Goal: Task Accomplishment & Management: Manage account settings

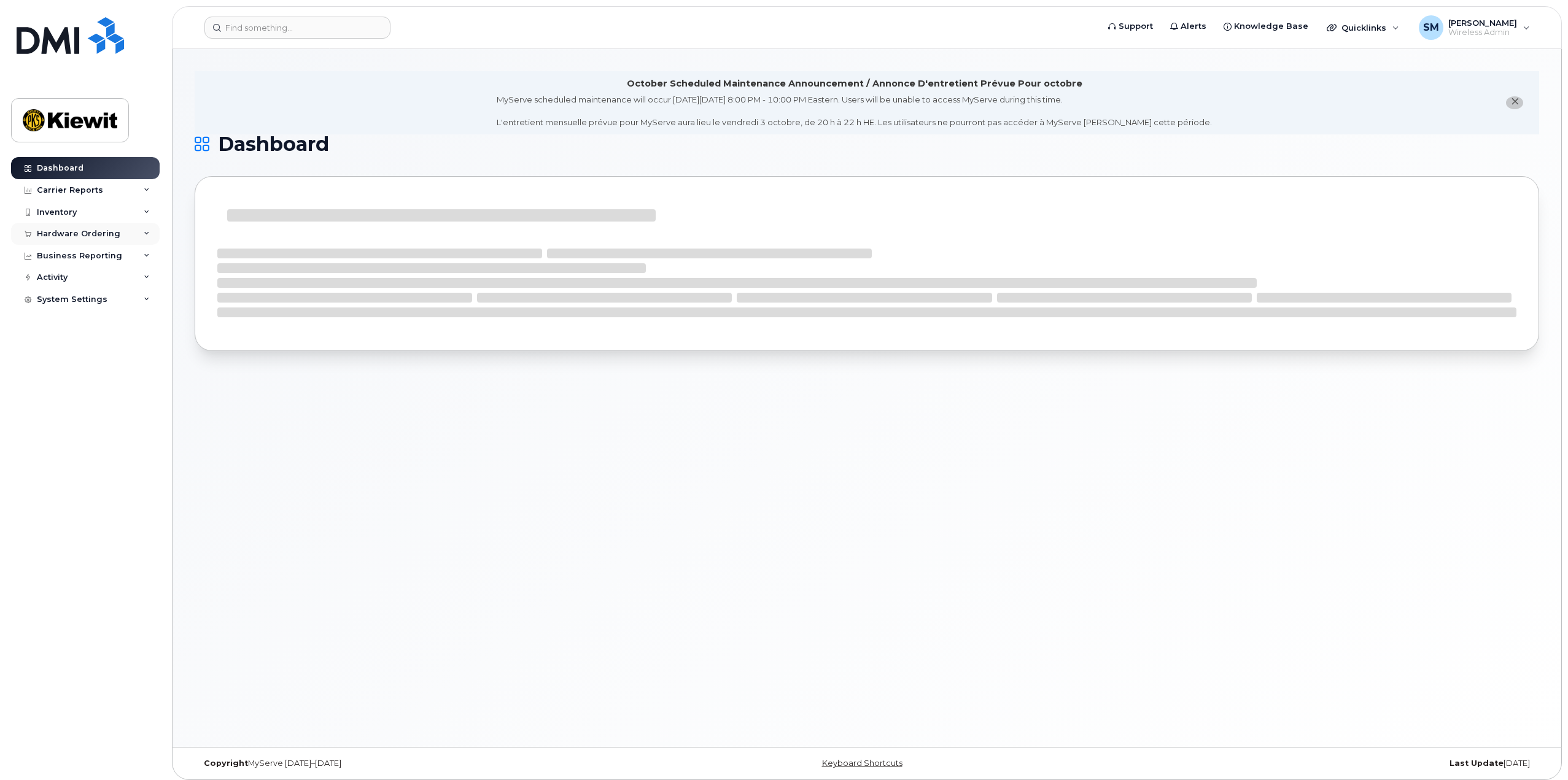
click at [134, 232] on div "Hardware Ordering" at bounding box center [85, 233] width 149 height 22
click at [62, 278] on div "Orders" at bounding box center [57, 280] width 30 height 11
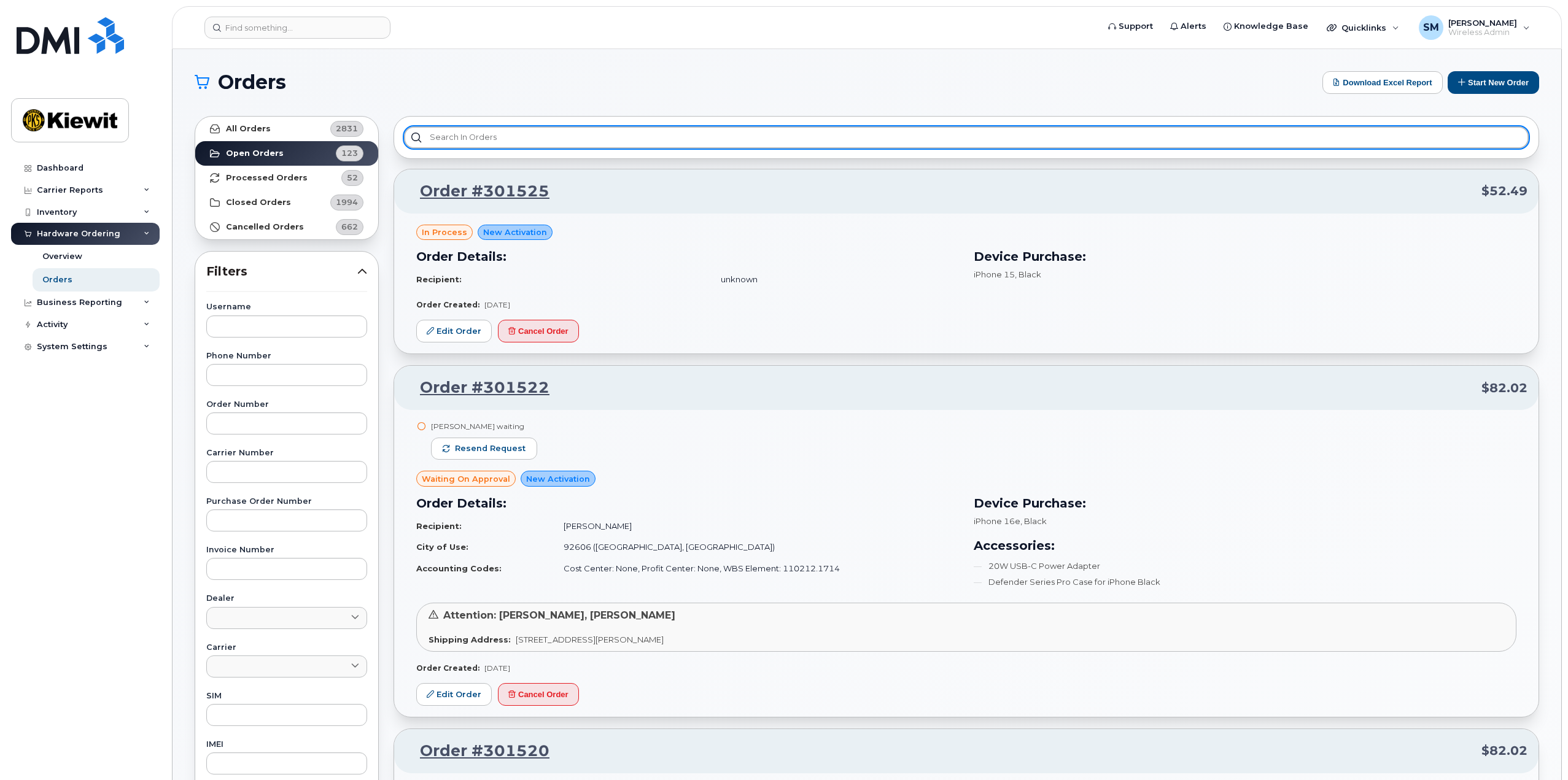
click at [551, 140] on input "text" at bounding box center [966, 137] width 1125 height 22
type input "3"
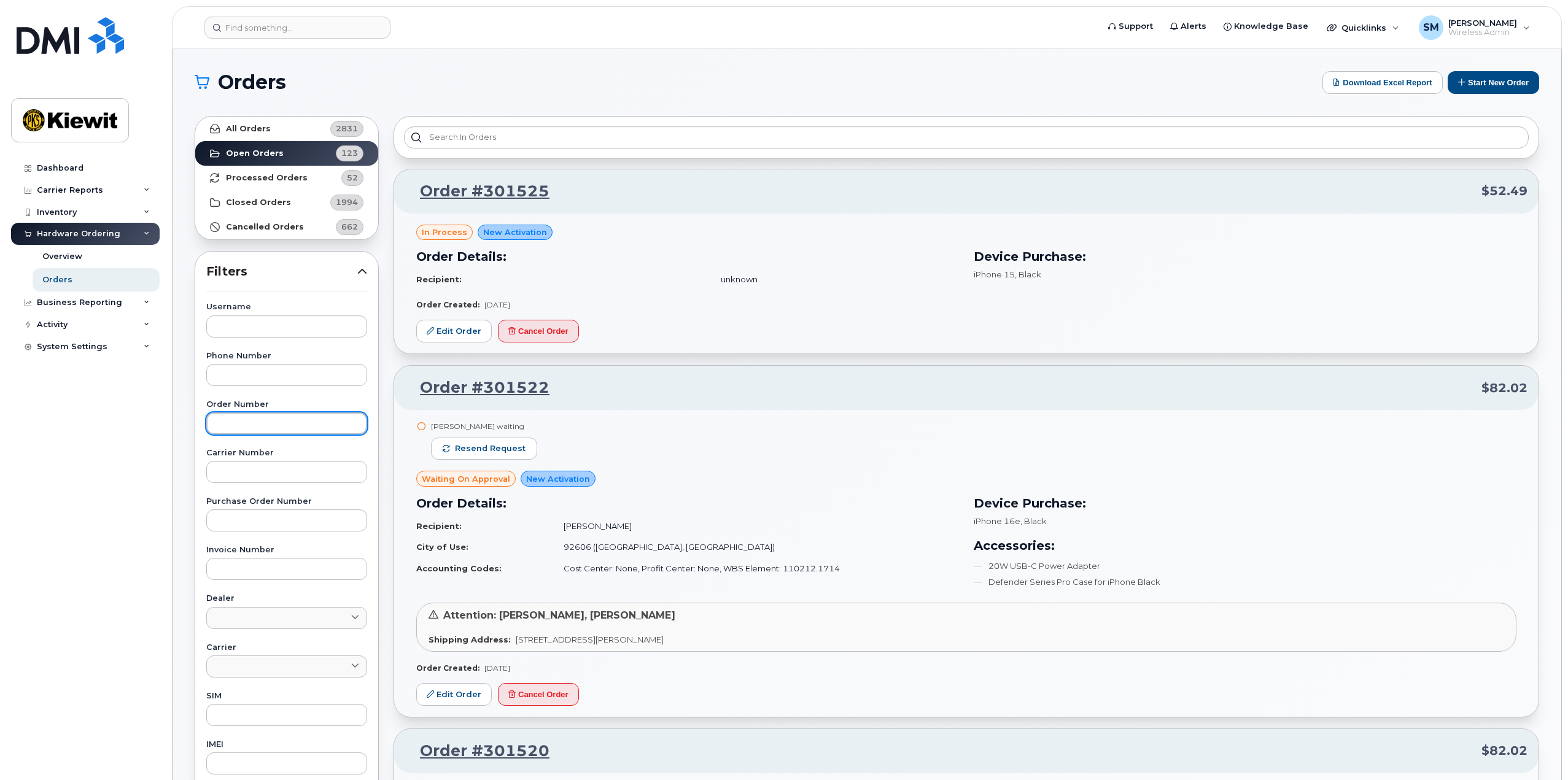
click at [246, 415] on input "text" at bounding box center [286, 423] width 161 height 22
type input "301427"
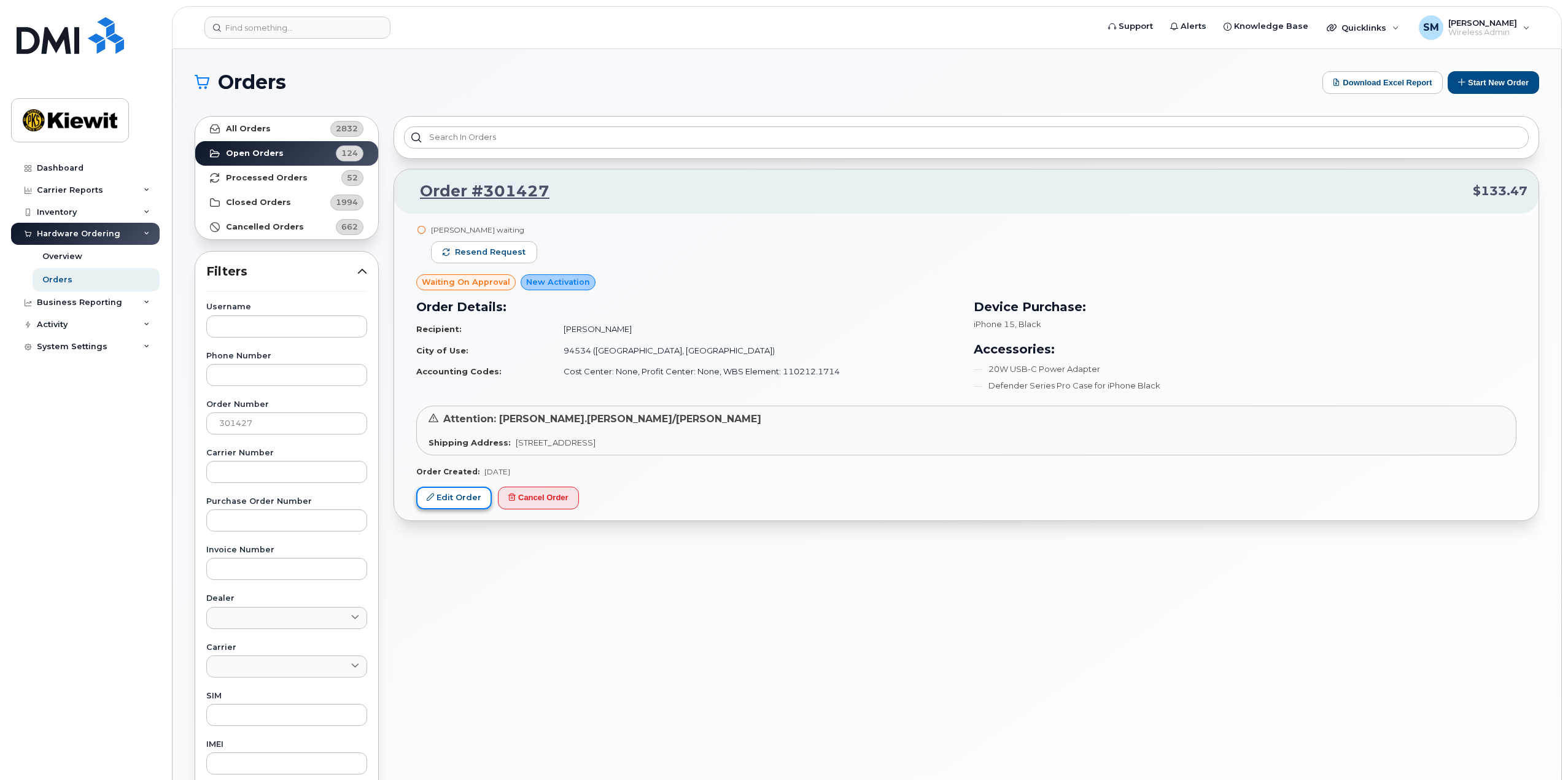
click at [455, 498] on link "Edit Order" at bounding box center [453, 498] width 75 height 23
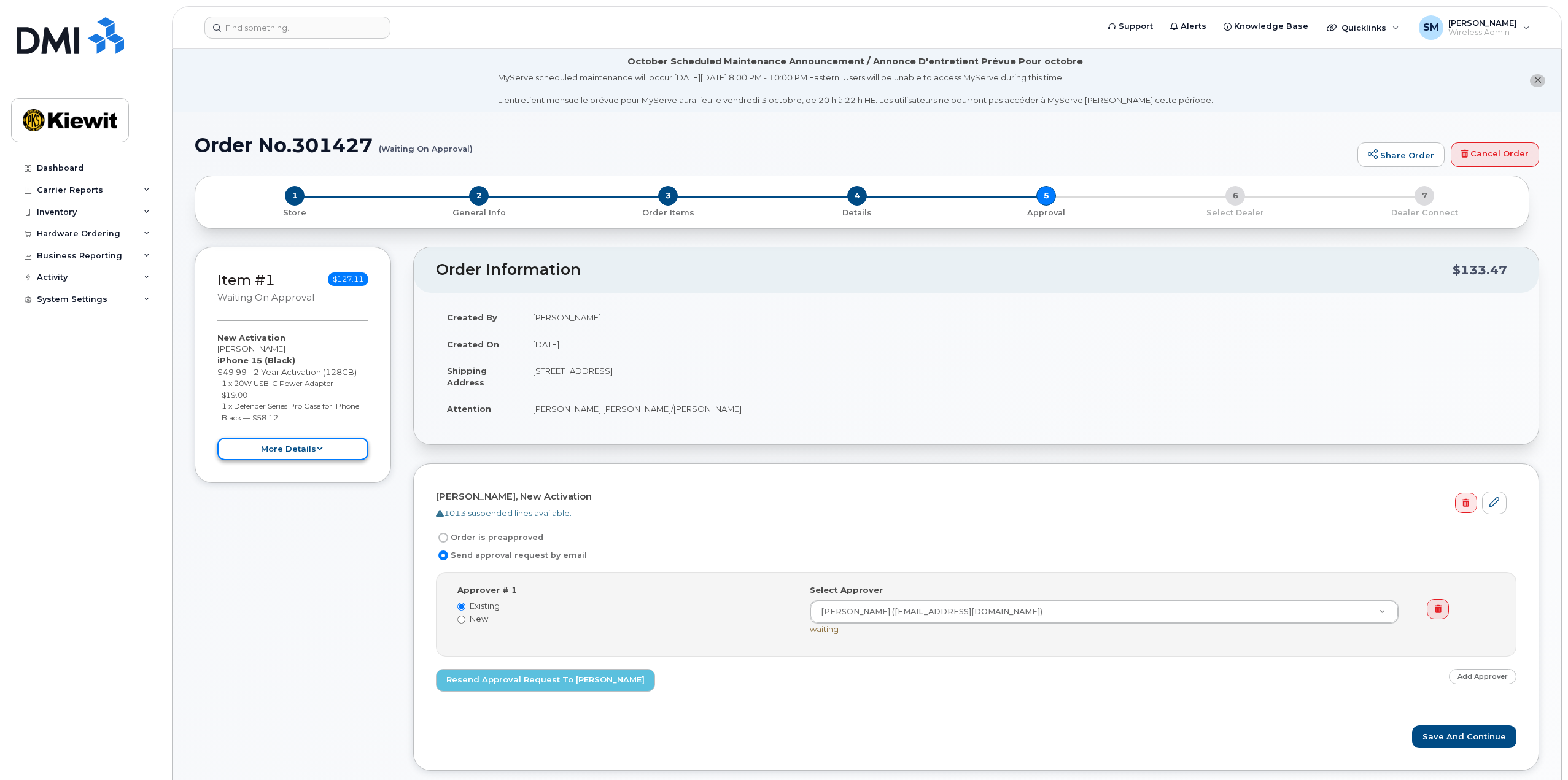
click at [341, 445] on button "more details" at bounding box center [293, 449] width 151 height 23
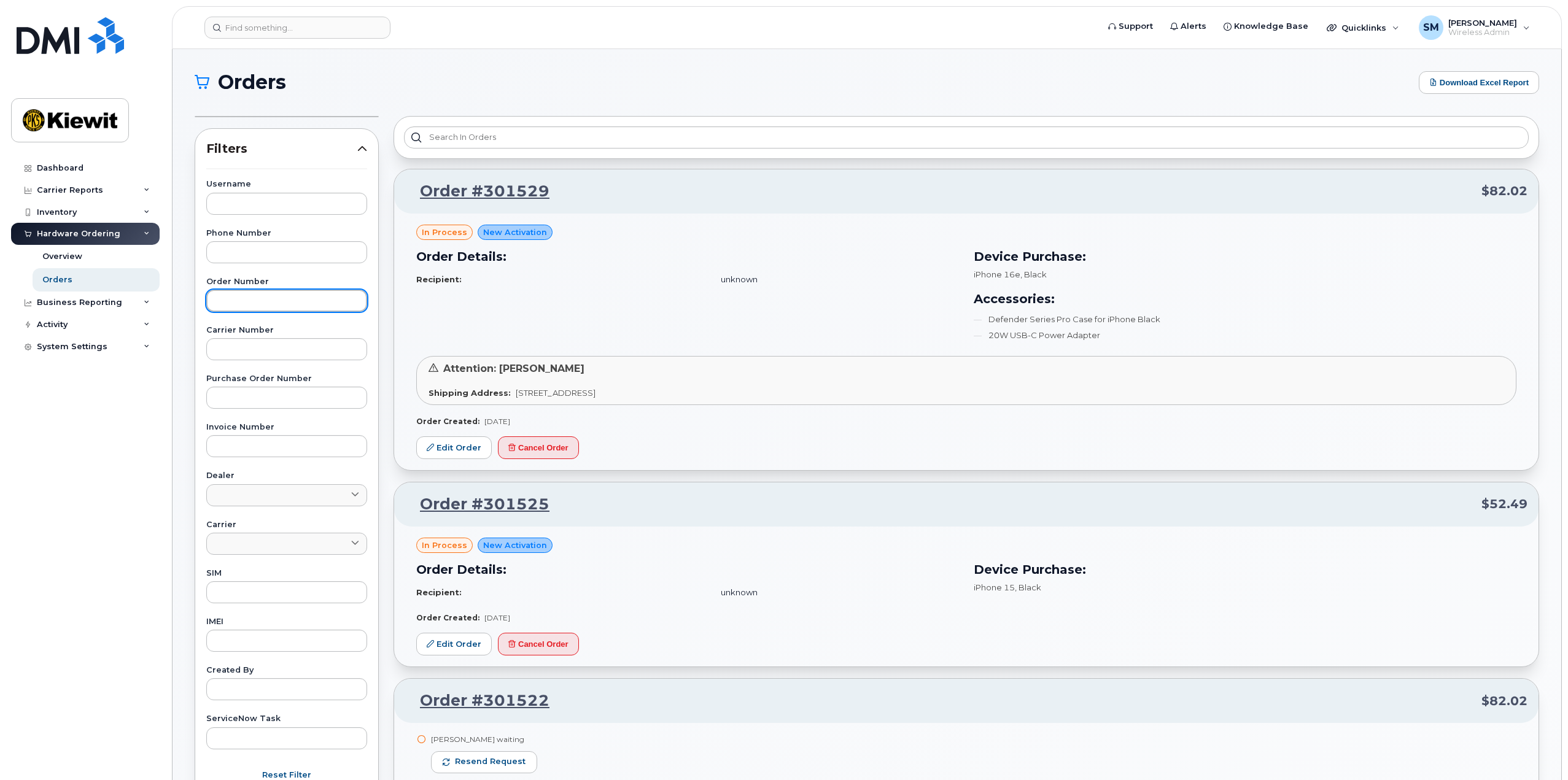
click at [344, 310] on input "text" at bounding box center [286, 300] width 161 height 22
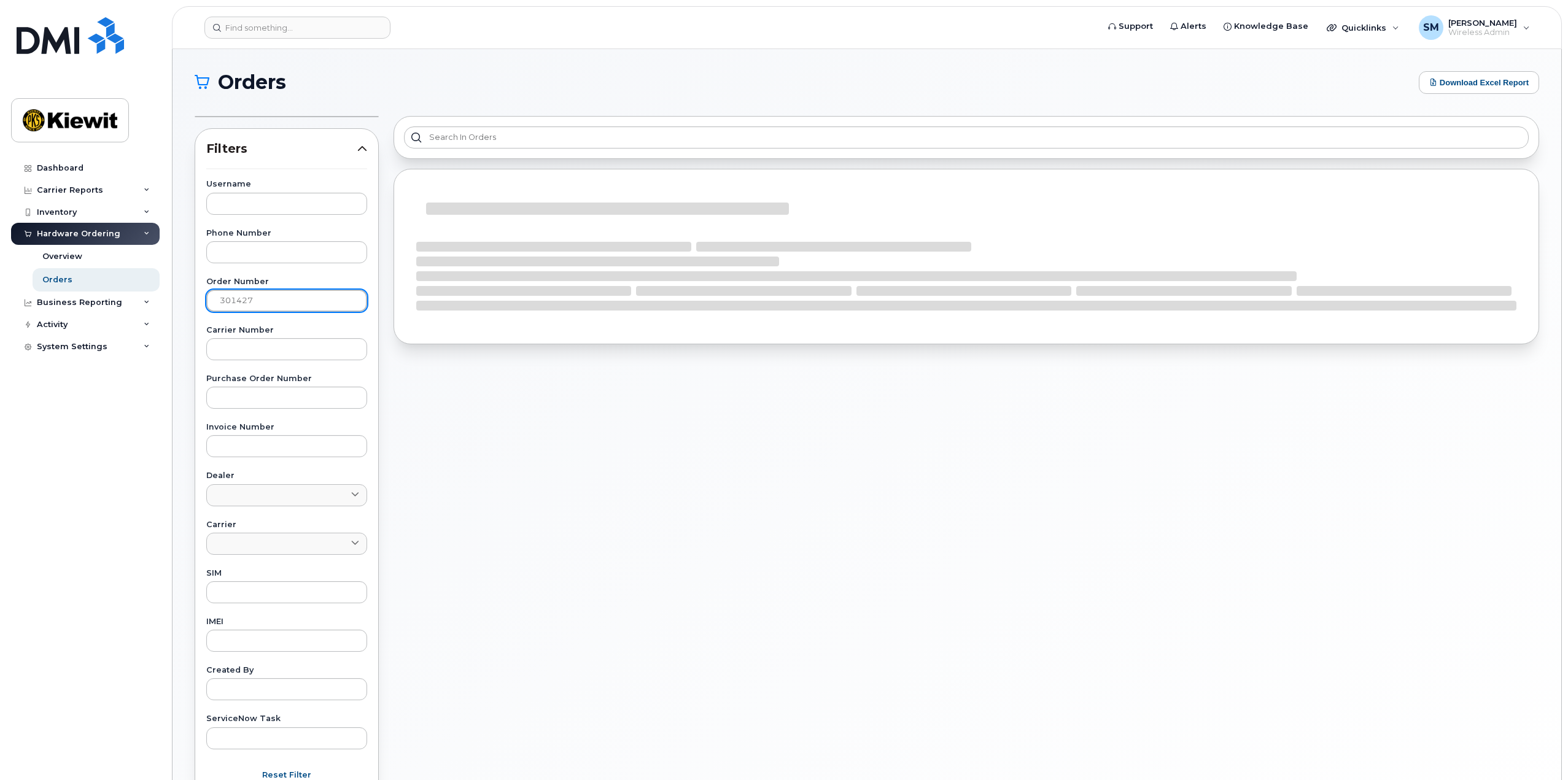
type input "301427"
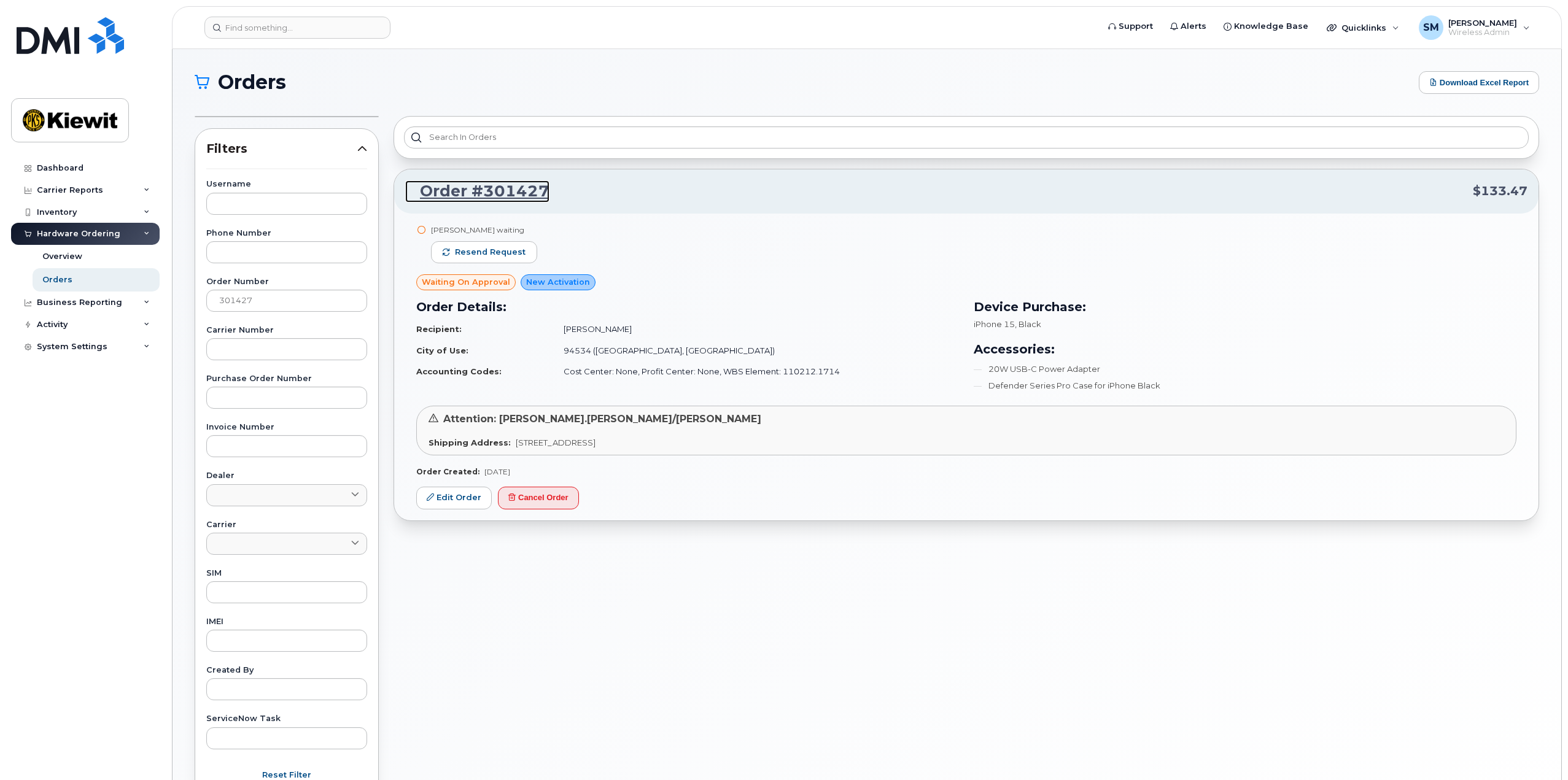
click at [472, 191] on link "Order #301427" at bounding box center [477, 191] width 144 height 22
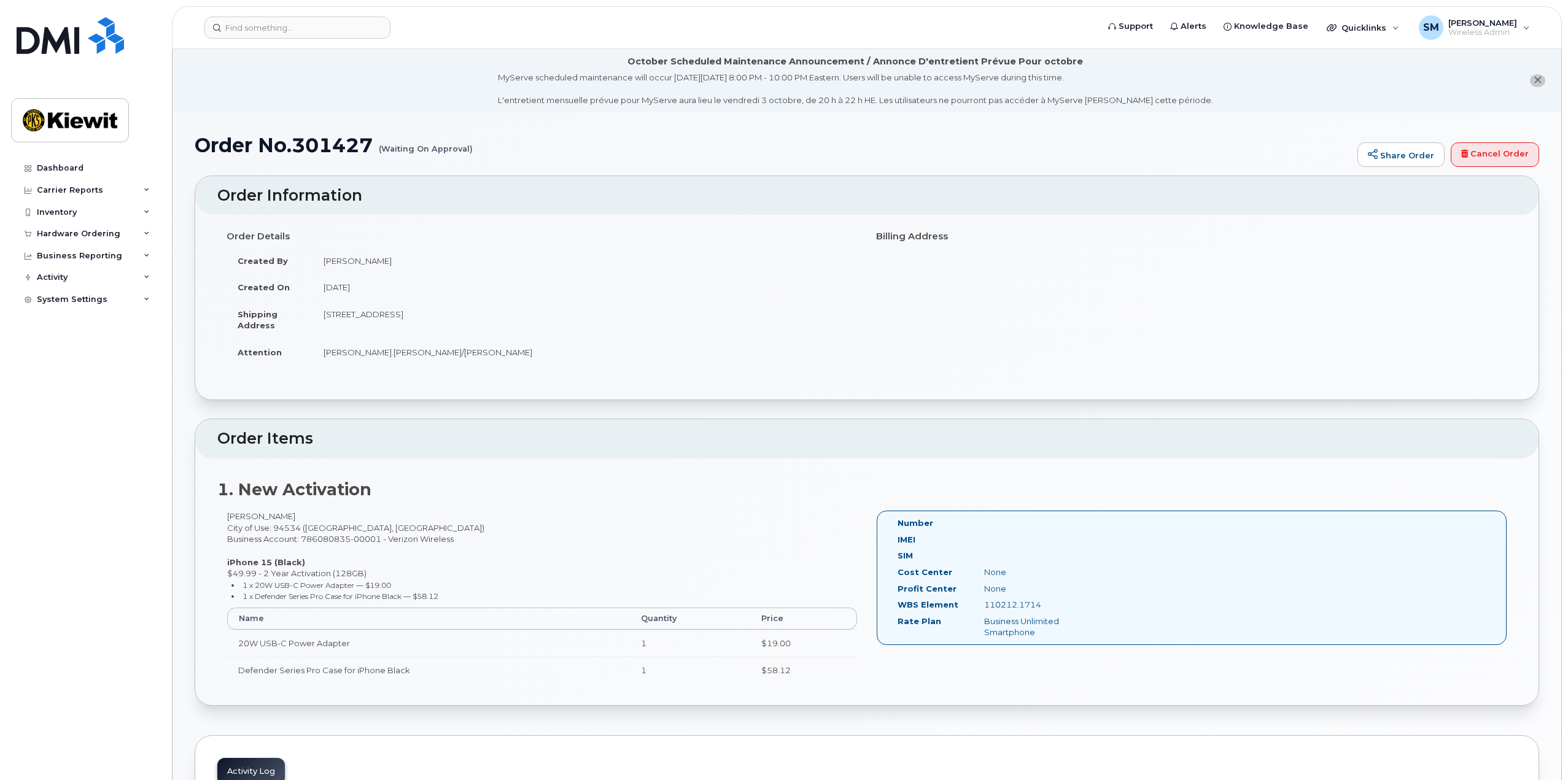
click at [1035, 610] on div "110212.1714" at bounding box center [1035, 604] width 122 height 11
click at [1035, 608] on div "110212.1714" at bounding box center [1035, 604] width 122 height 11
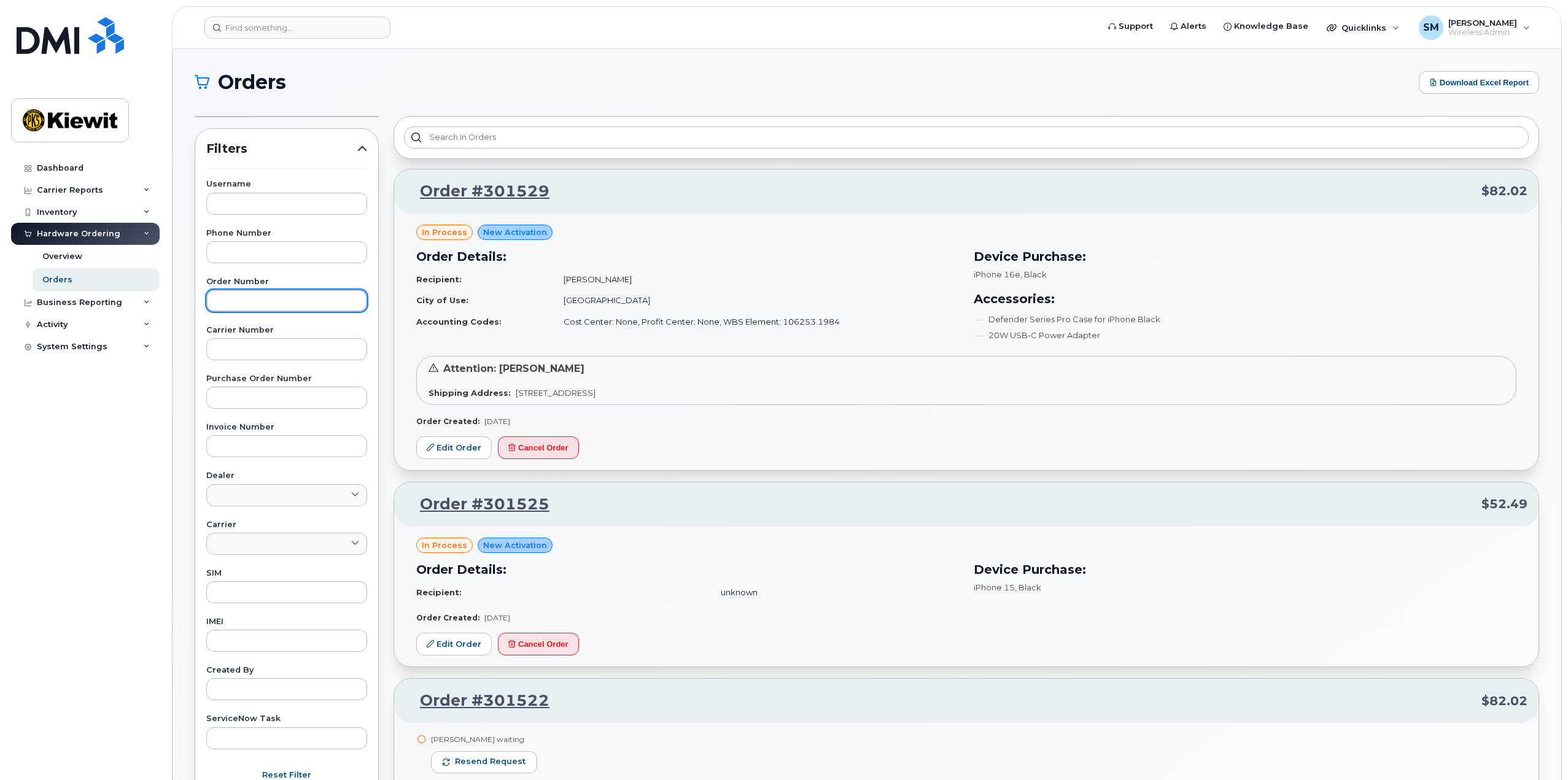
click at [267, 302] on input "text" at bounding box center [286, 300] width 161 height 22
type input "301427"
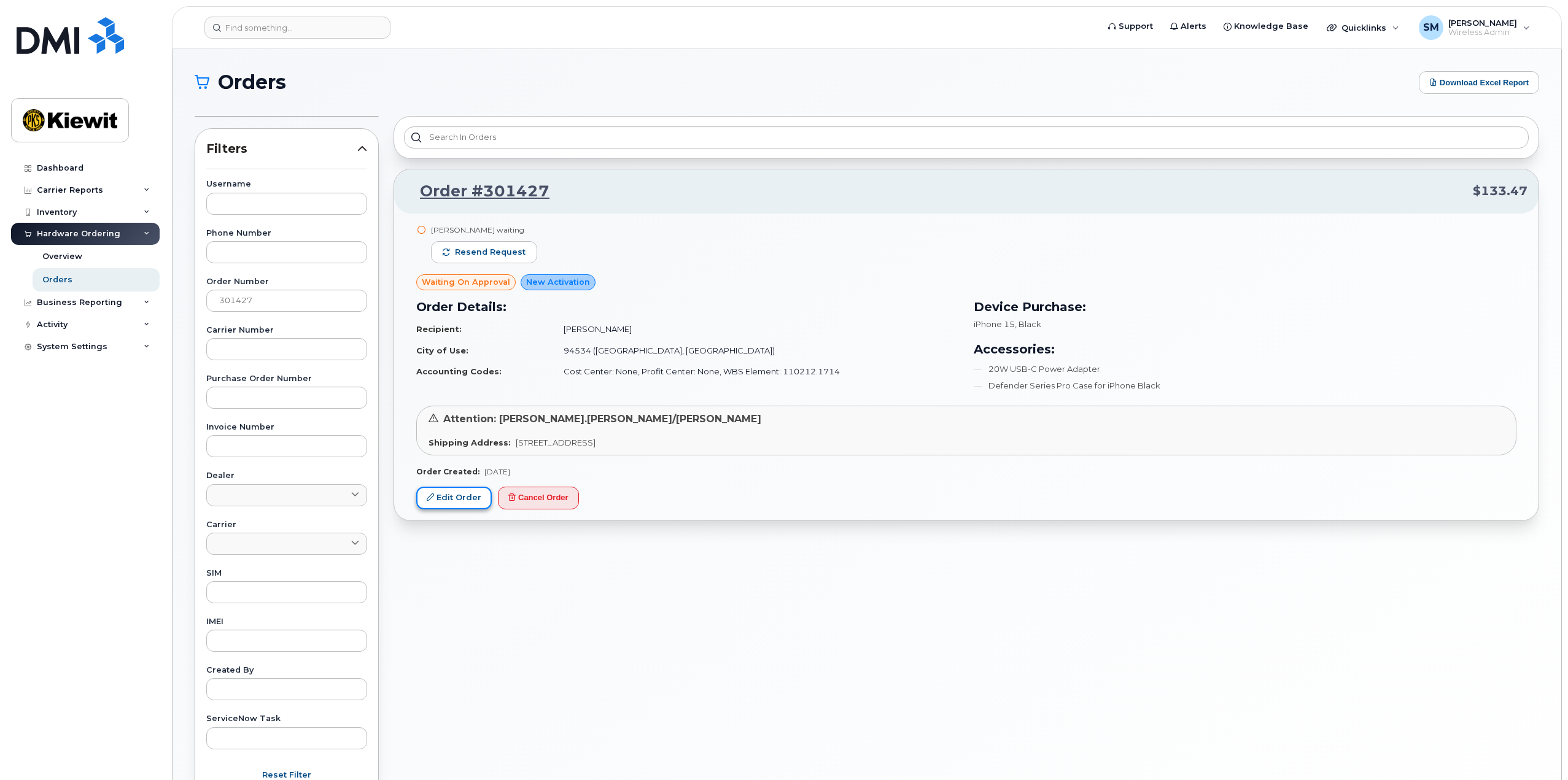
click at [456, 491] on link "Edit Order" at bounding box center [453, 498] width 75 height 23
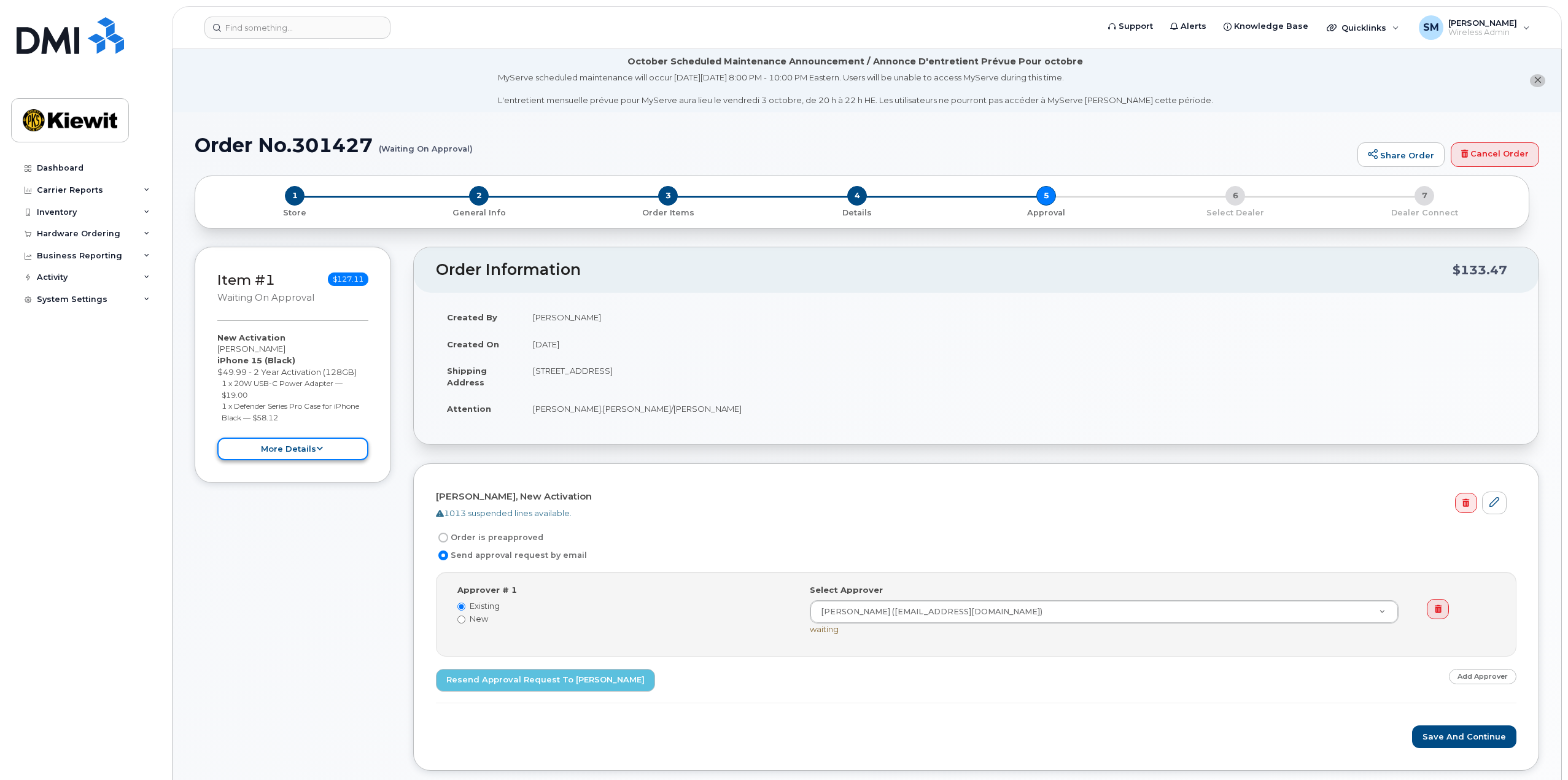
click at [308, 441] on button "more details" at bounding box center [293, 449] width 151 height 23
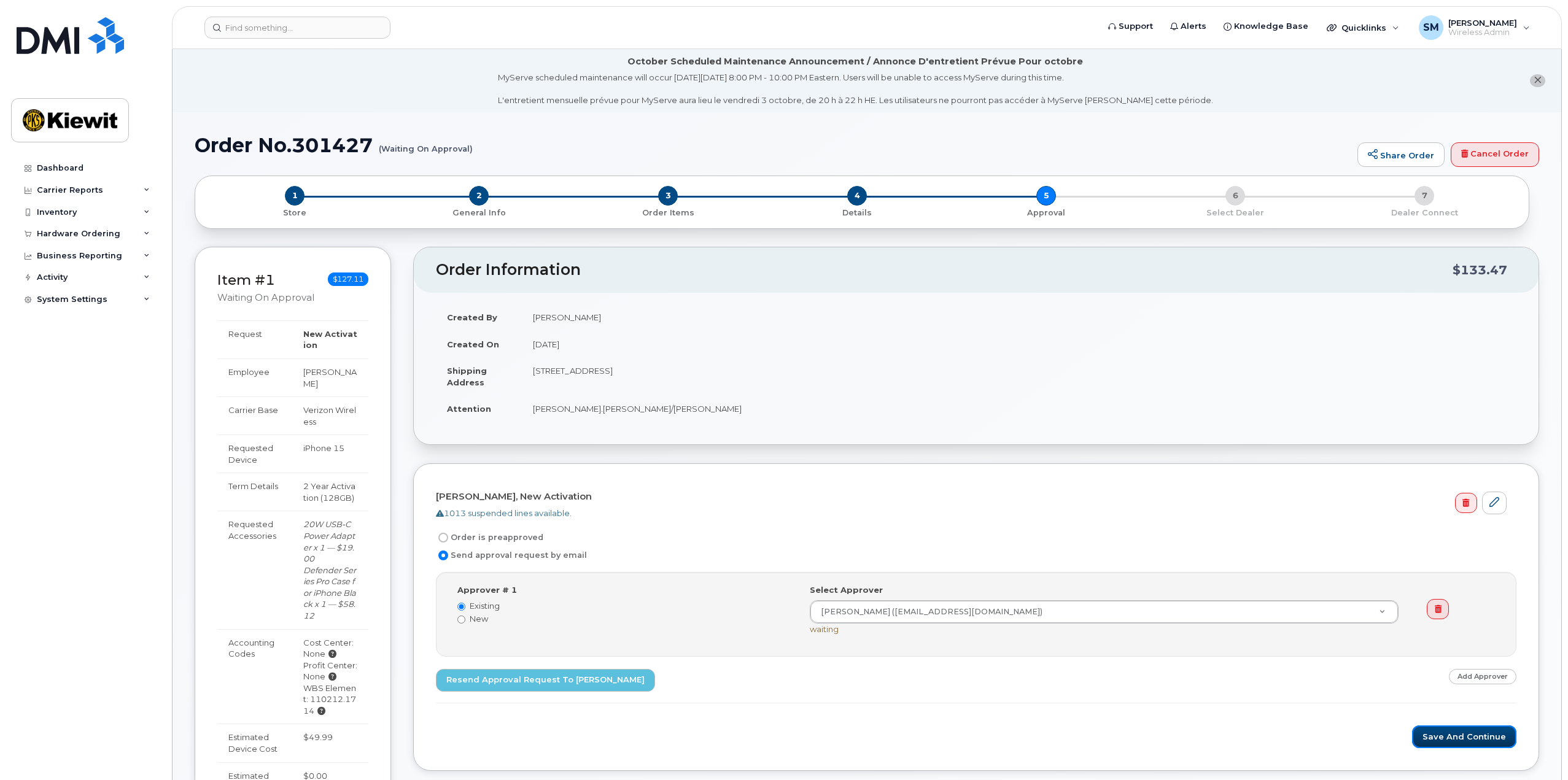
click at [1464, 740] on button "Save and Continue" at bounding box center [1464, 737] width 104 height 23
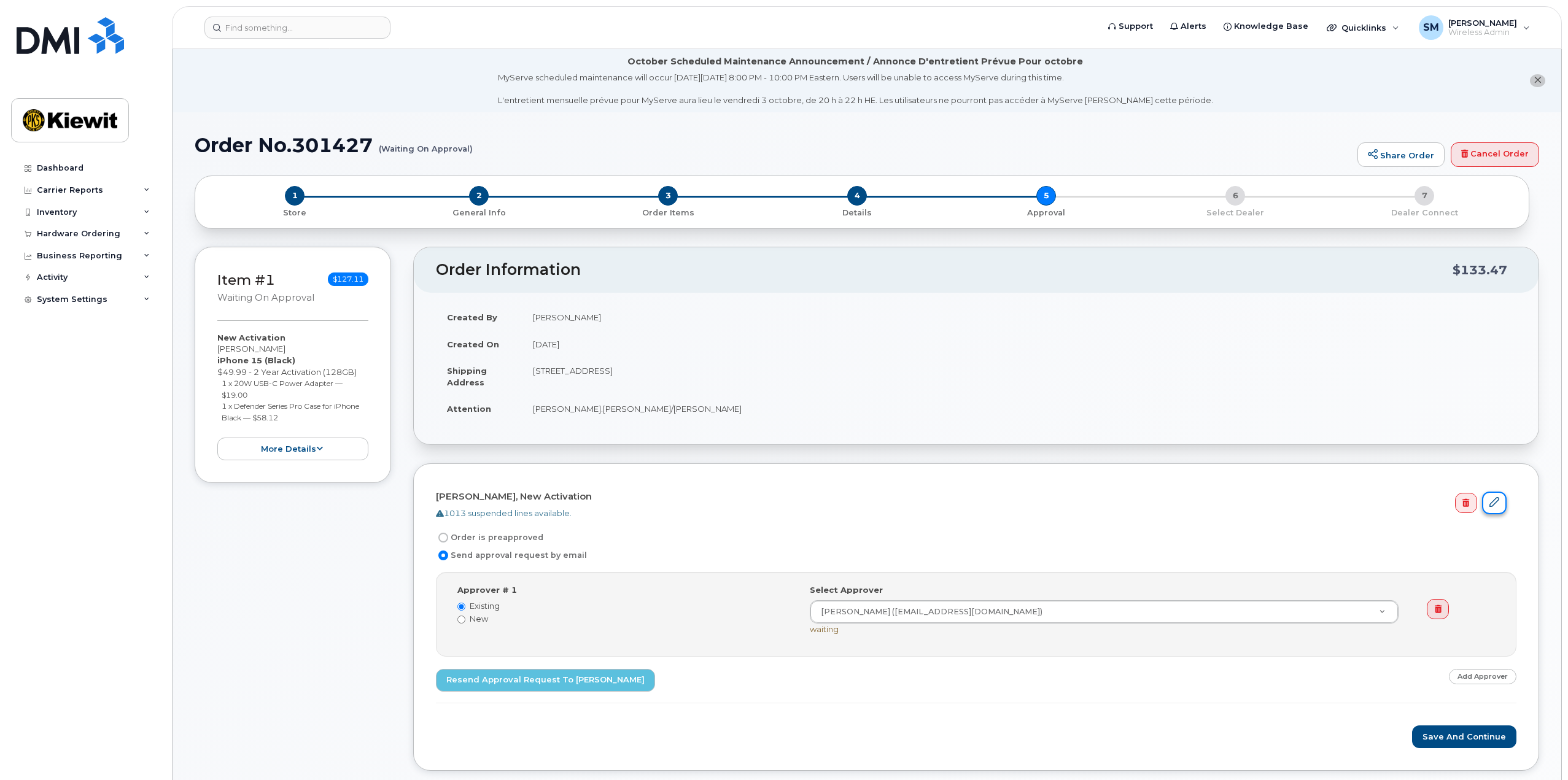
click at [1499, 503] on icon at bounding box center [1494, 502] width 10 height 10
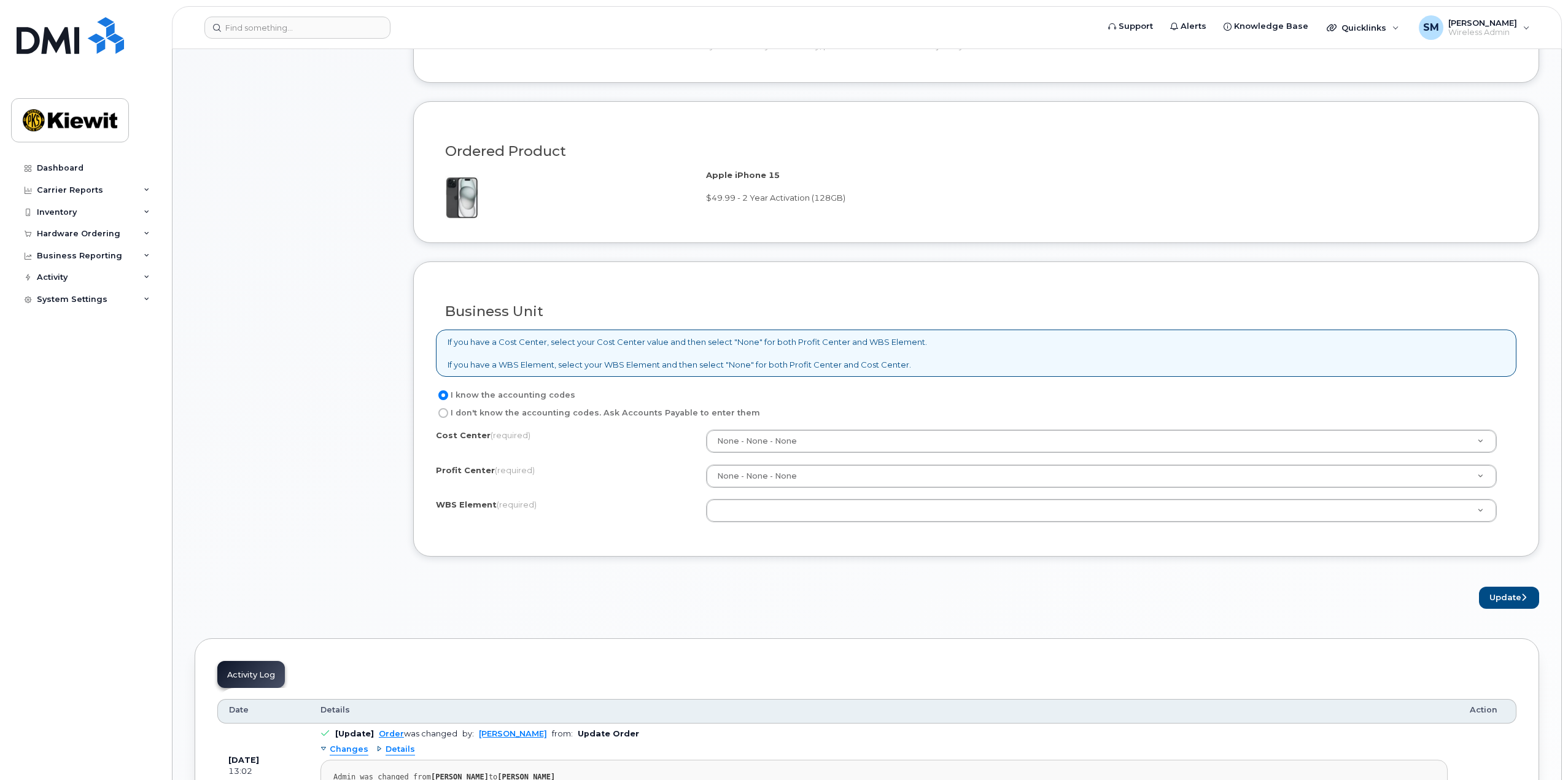
scroll to position [737, 0]
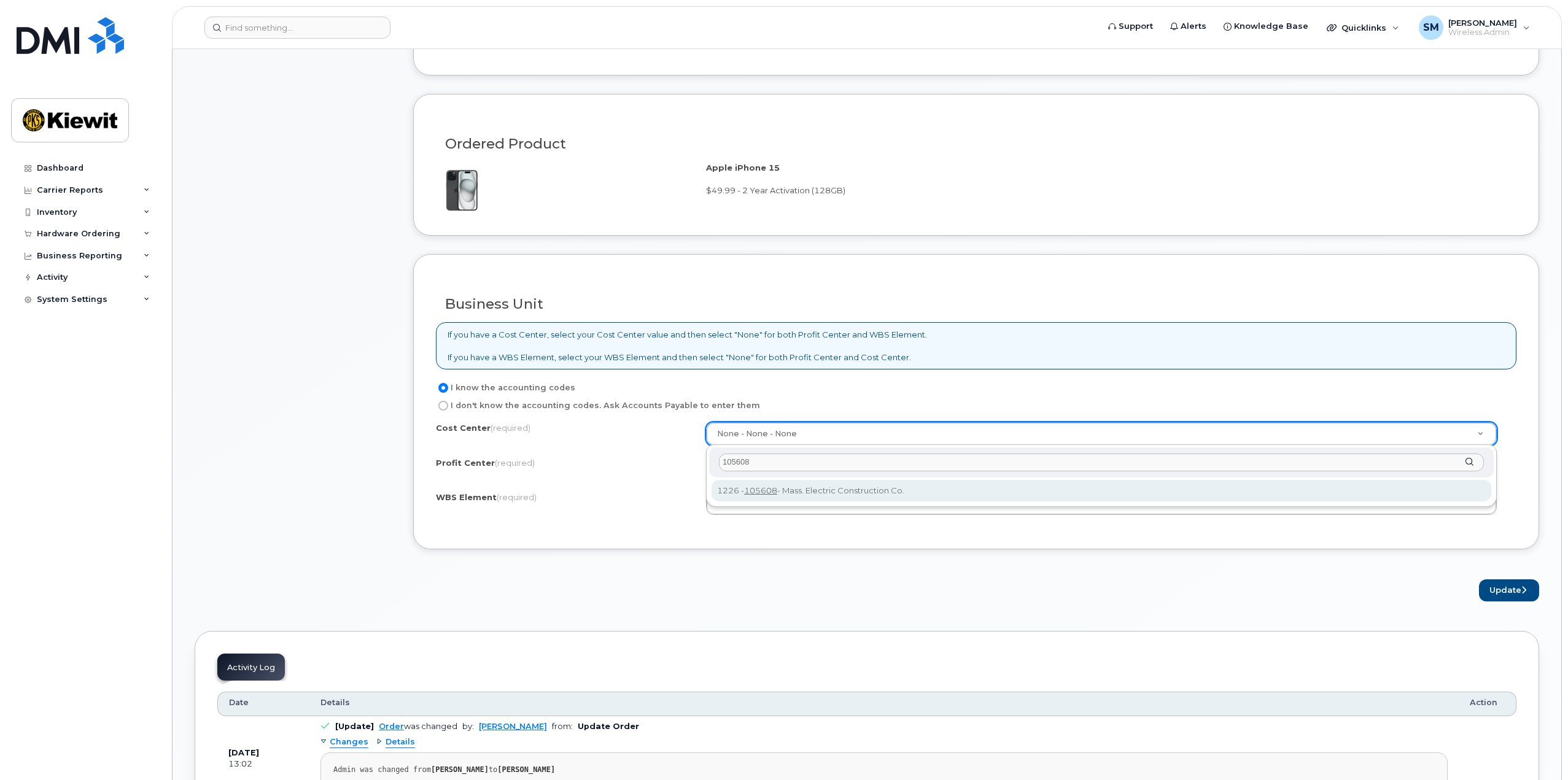
type input "105608"
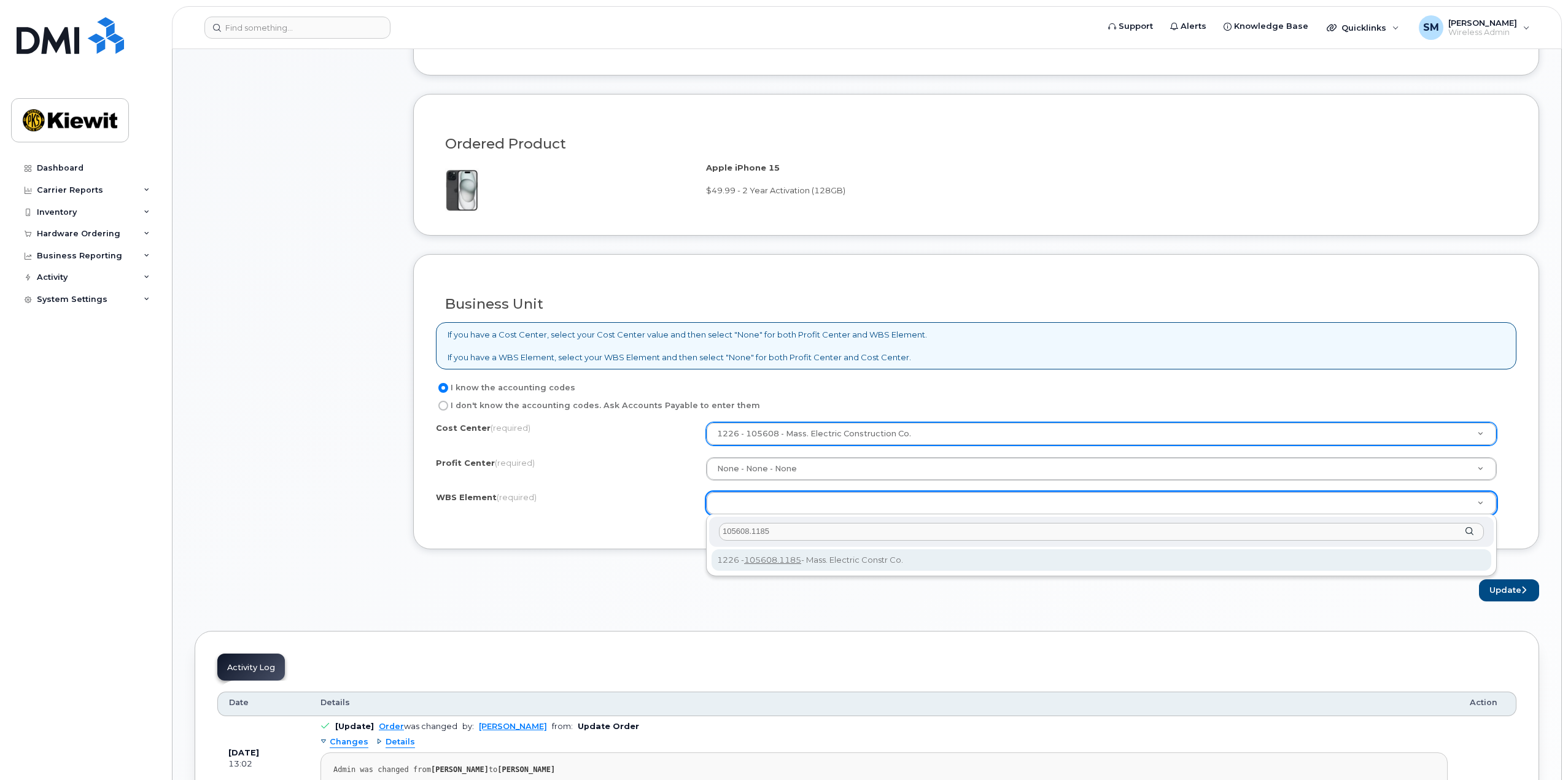
type input "105608.1185"
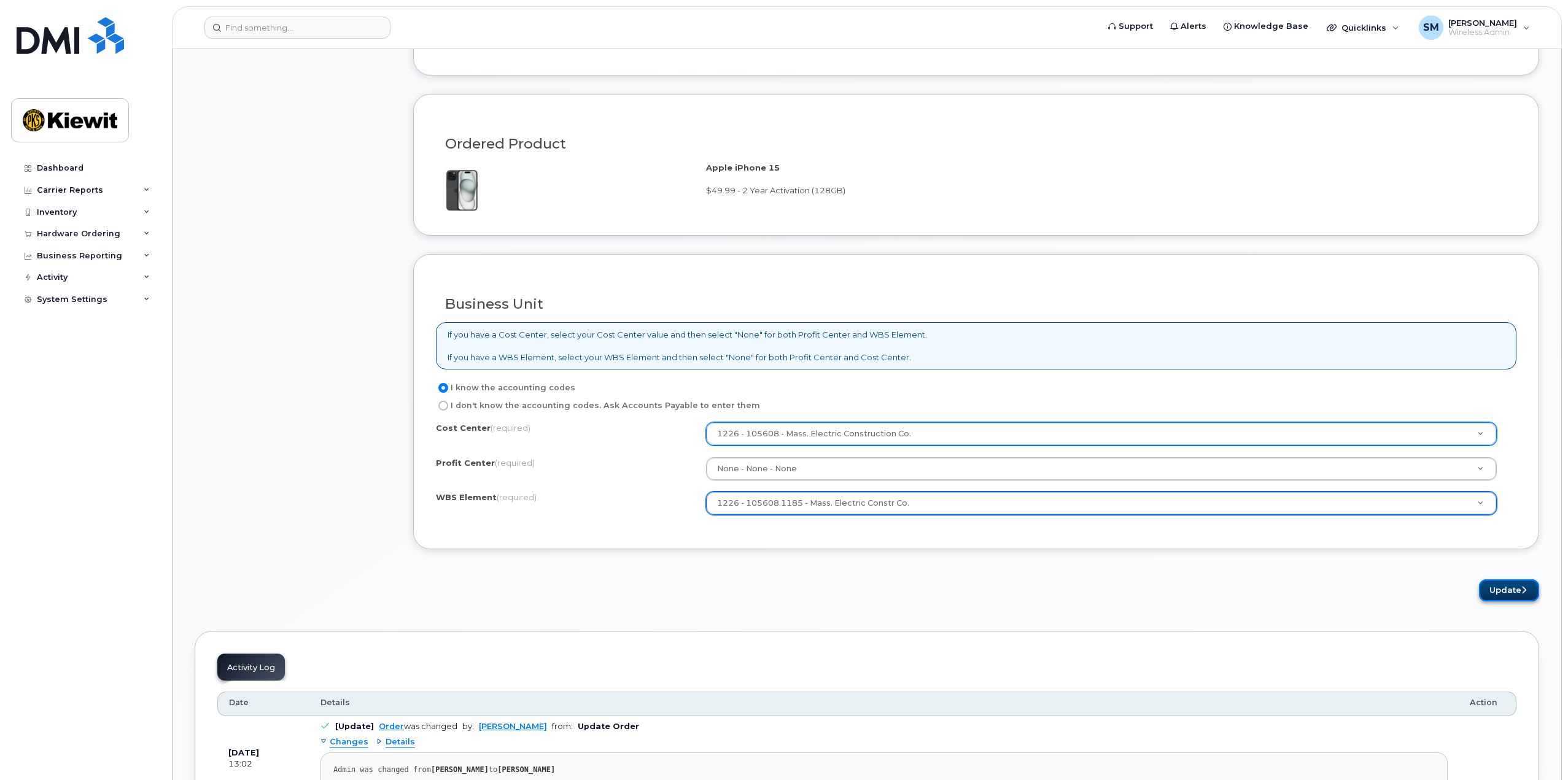
click at [1509, 587] on button "Update" at bounding box center [1509, 591] width 60 height 23
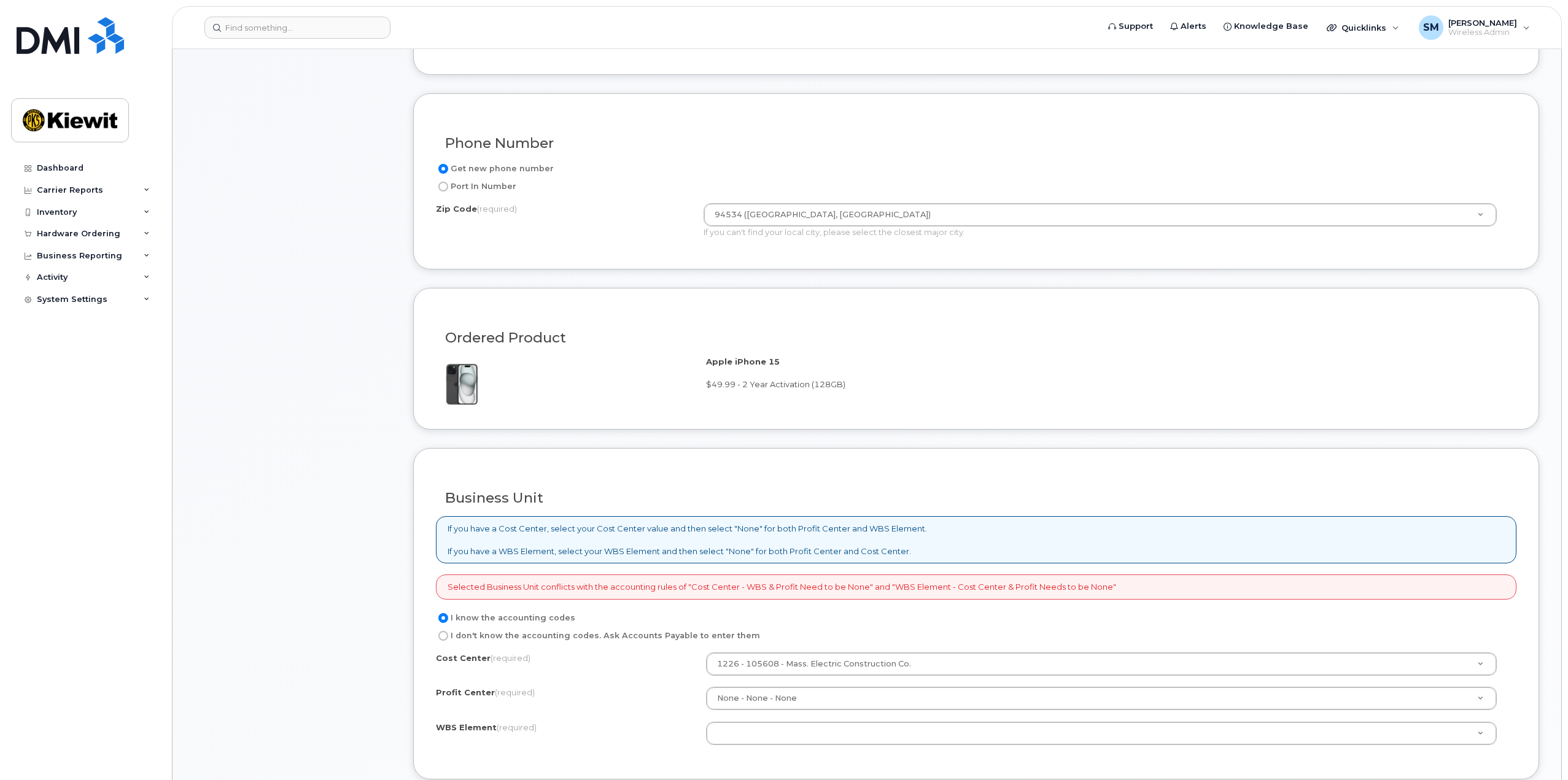
scroll to position [737, 0]
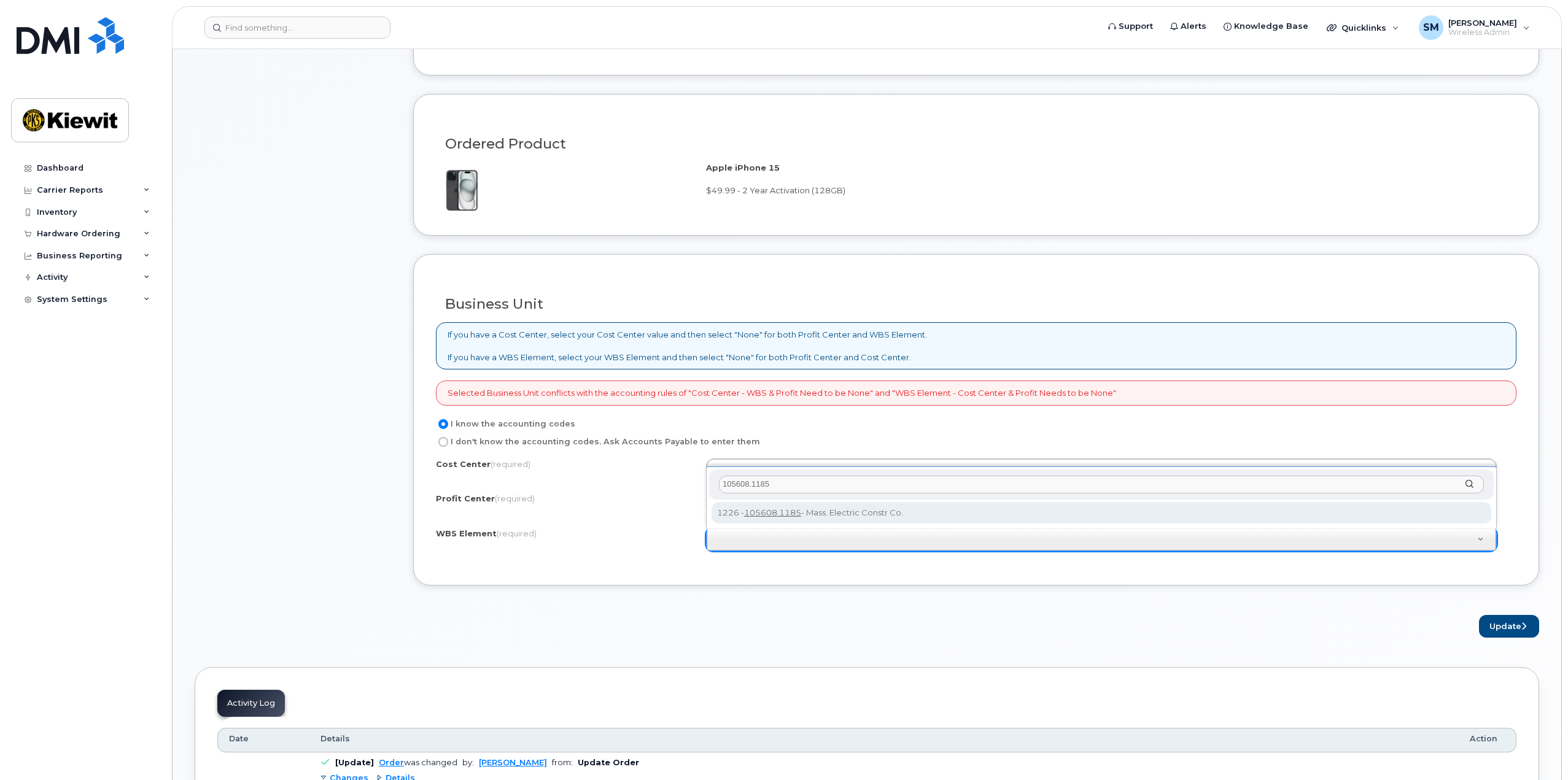
type input "105608.1185"
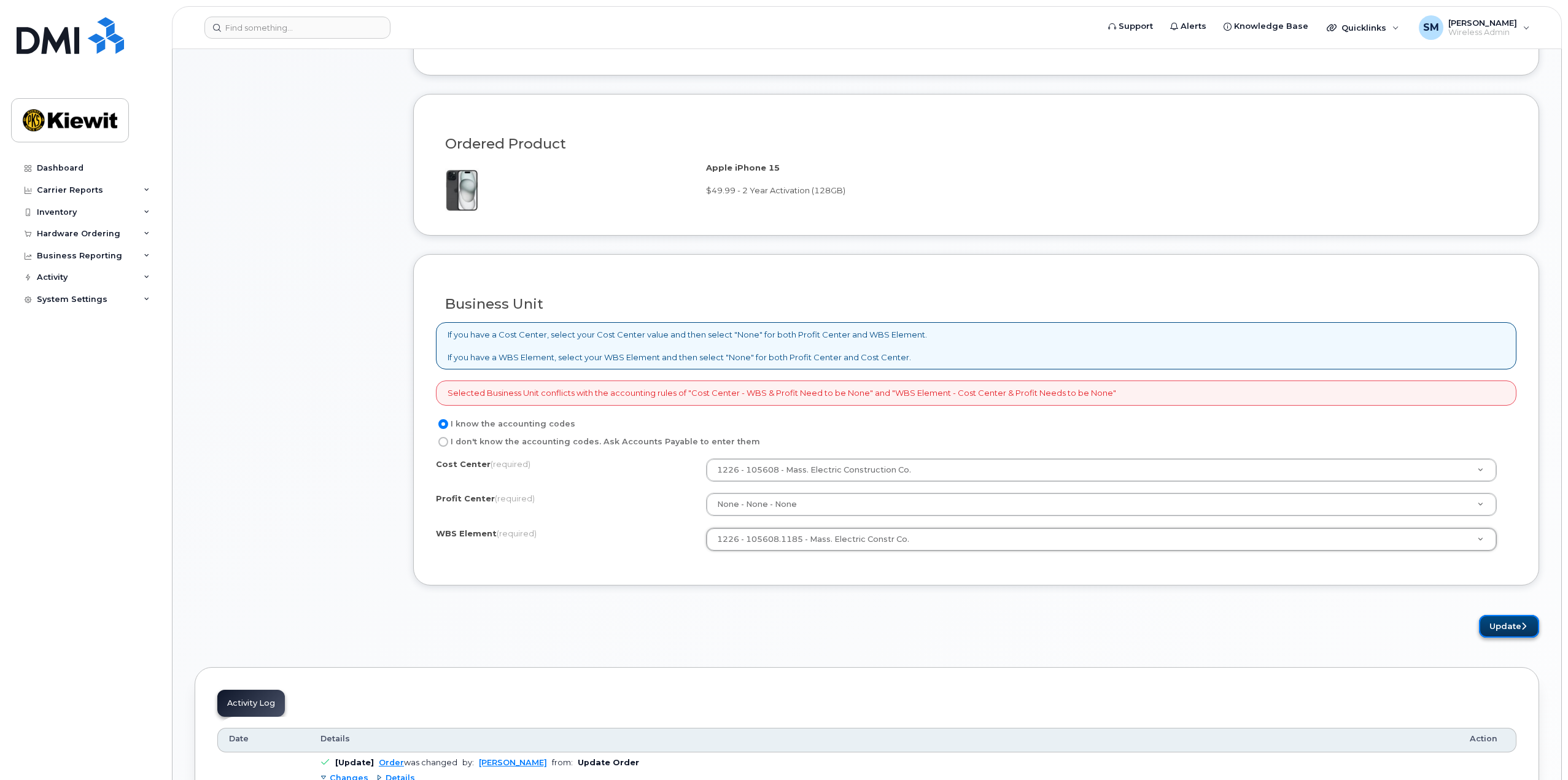
click at [1509, 627] on button "Update" at bounding box center [1509, 626] width 60 height 23
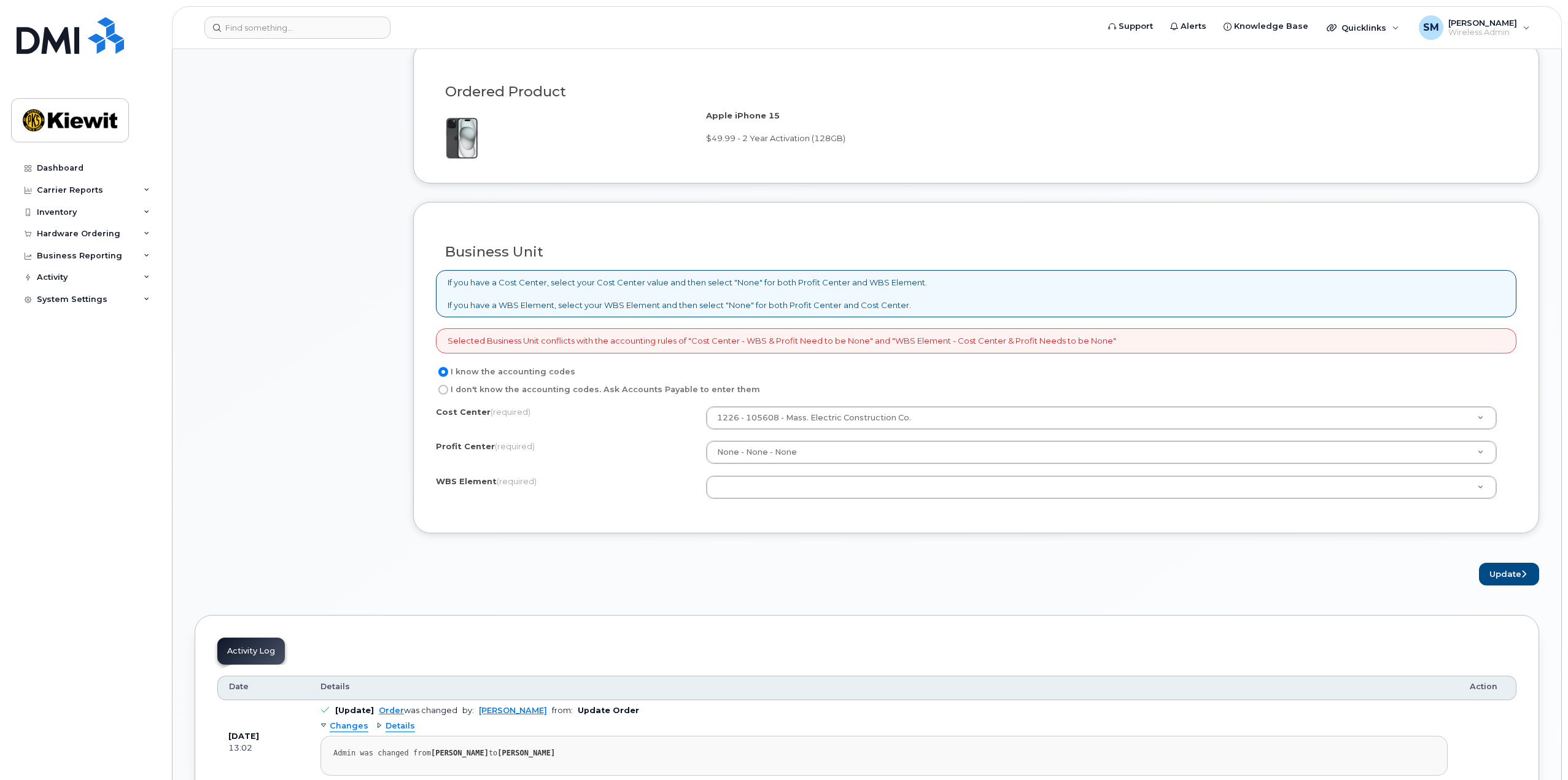
scroll to position [798, 0]
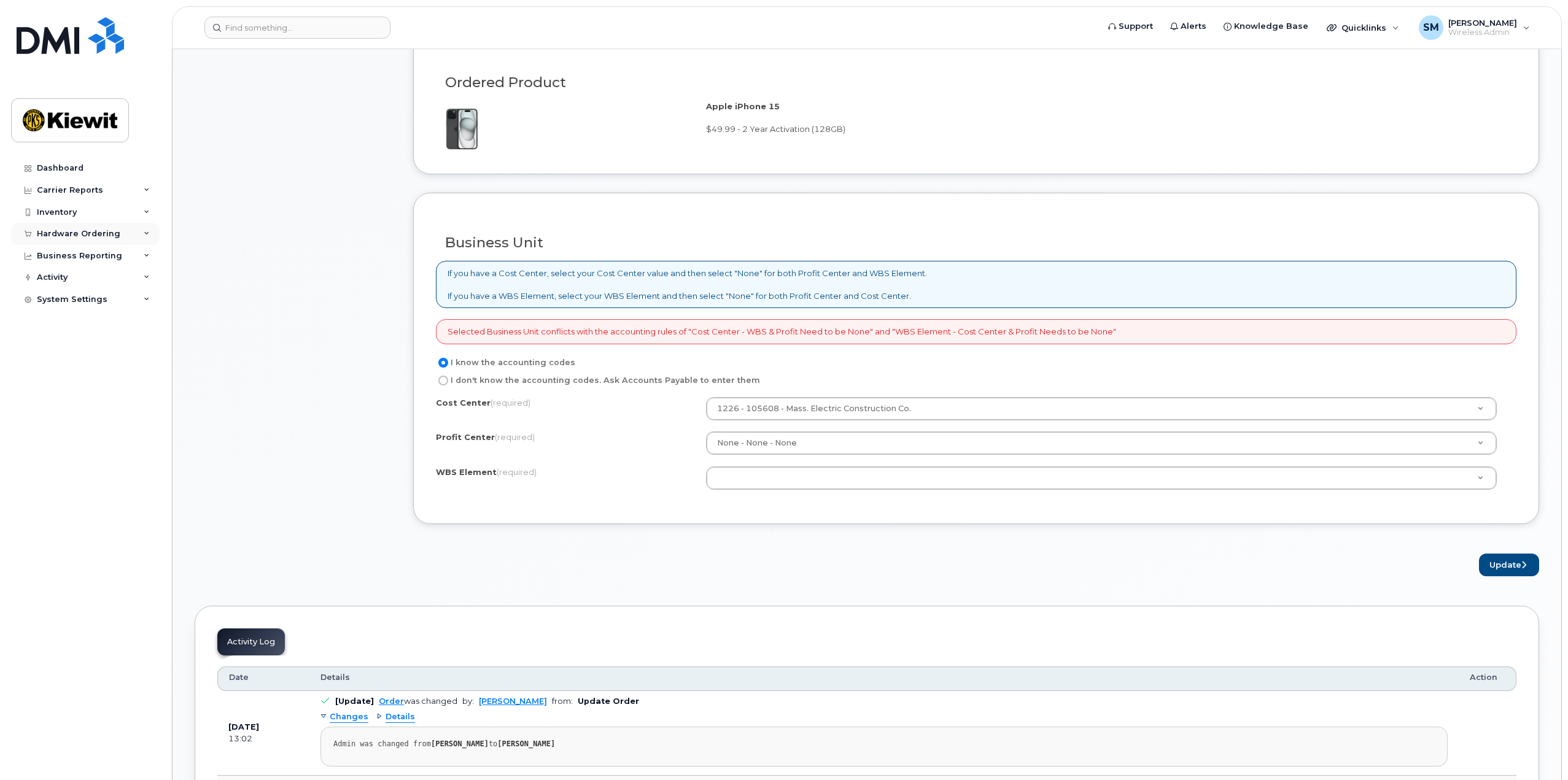
click at [122, 231] on div "Hardware Ordering" at bounding box center [85, 233] width 149 height 22
click at [73, 277] on link "Orders" at bounding box center [96, 280] width 127 height 24
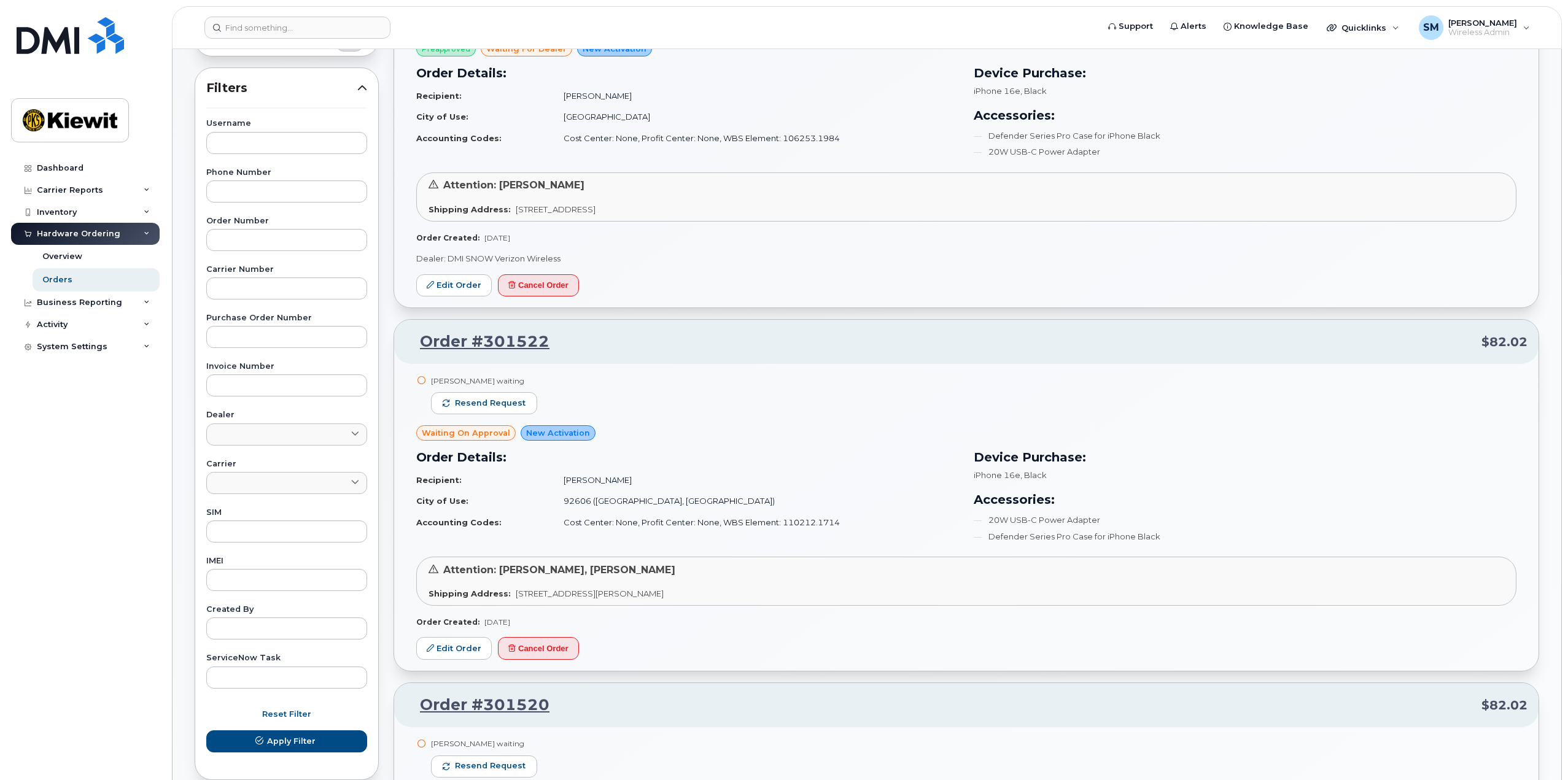
scroll to position [184, 0]
click at [460, 644] on link "Edit Order" at bounding box center [453, 648] width 75 height 23
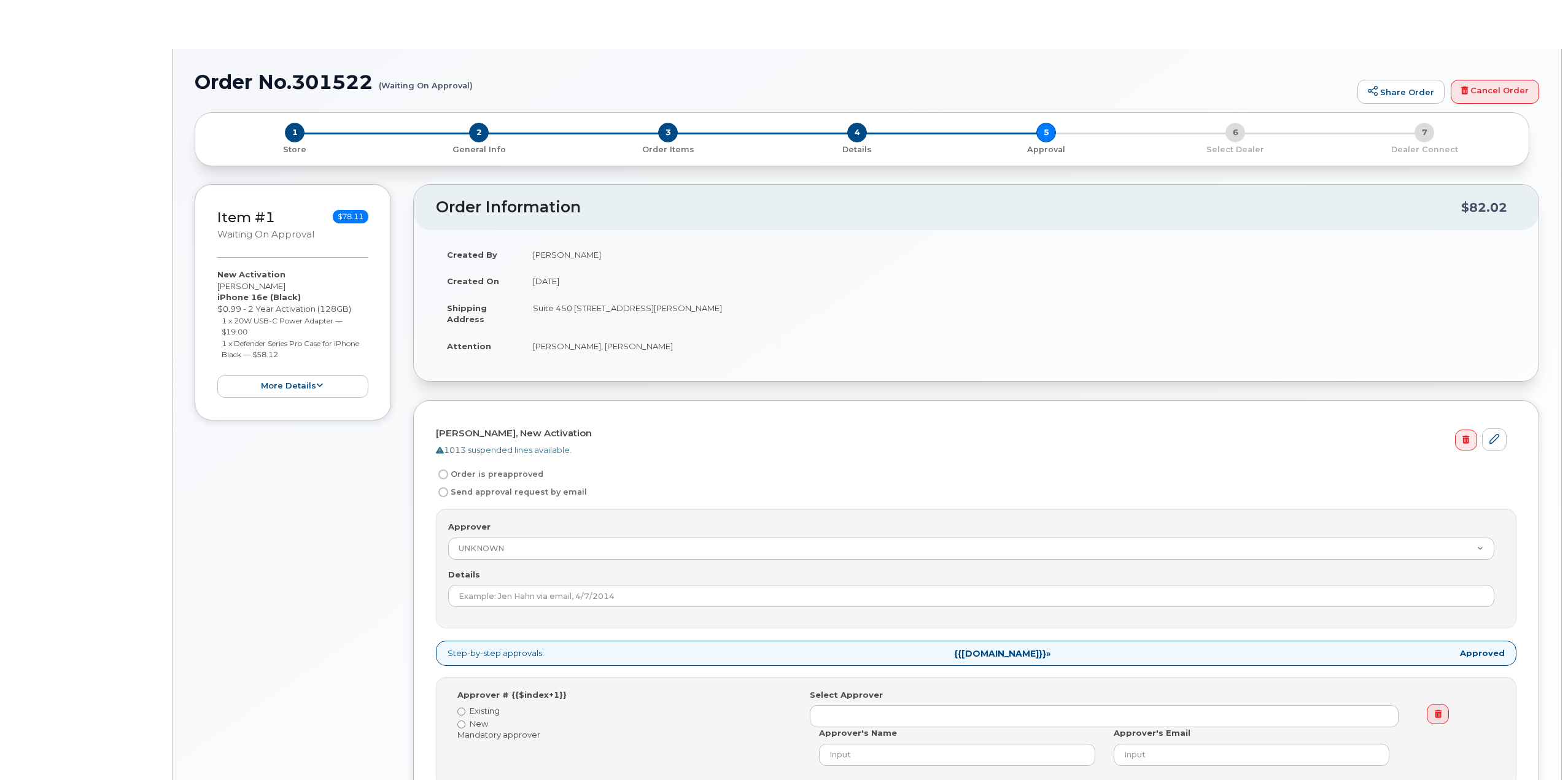
radio input "true"
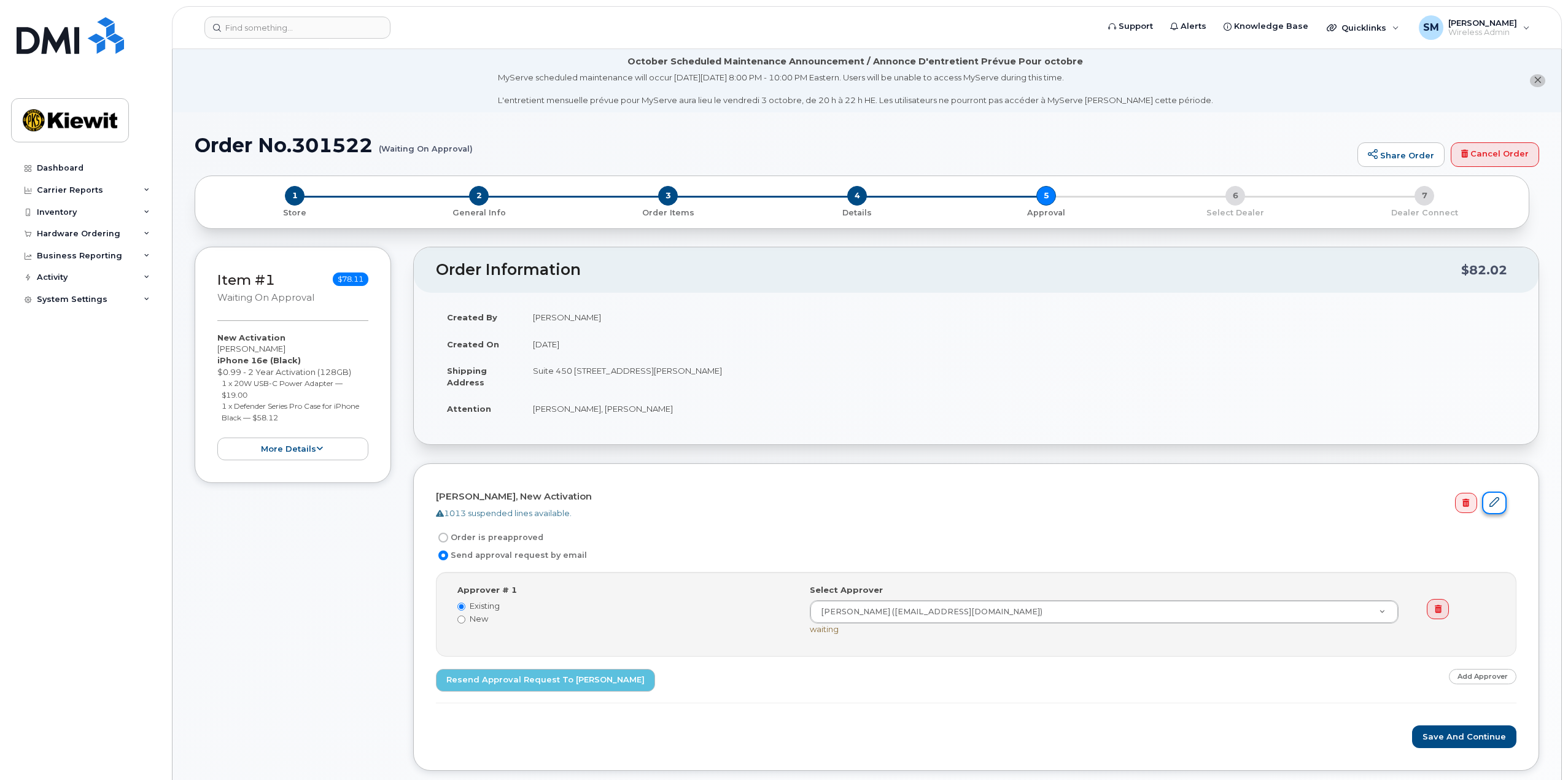
click at [1502, 503] on link at bounding box center [1494, 503] width 24 height 23
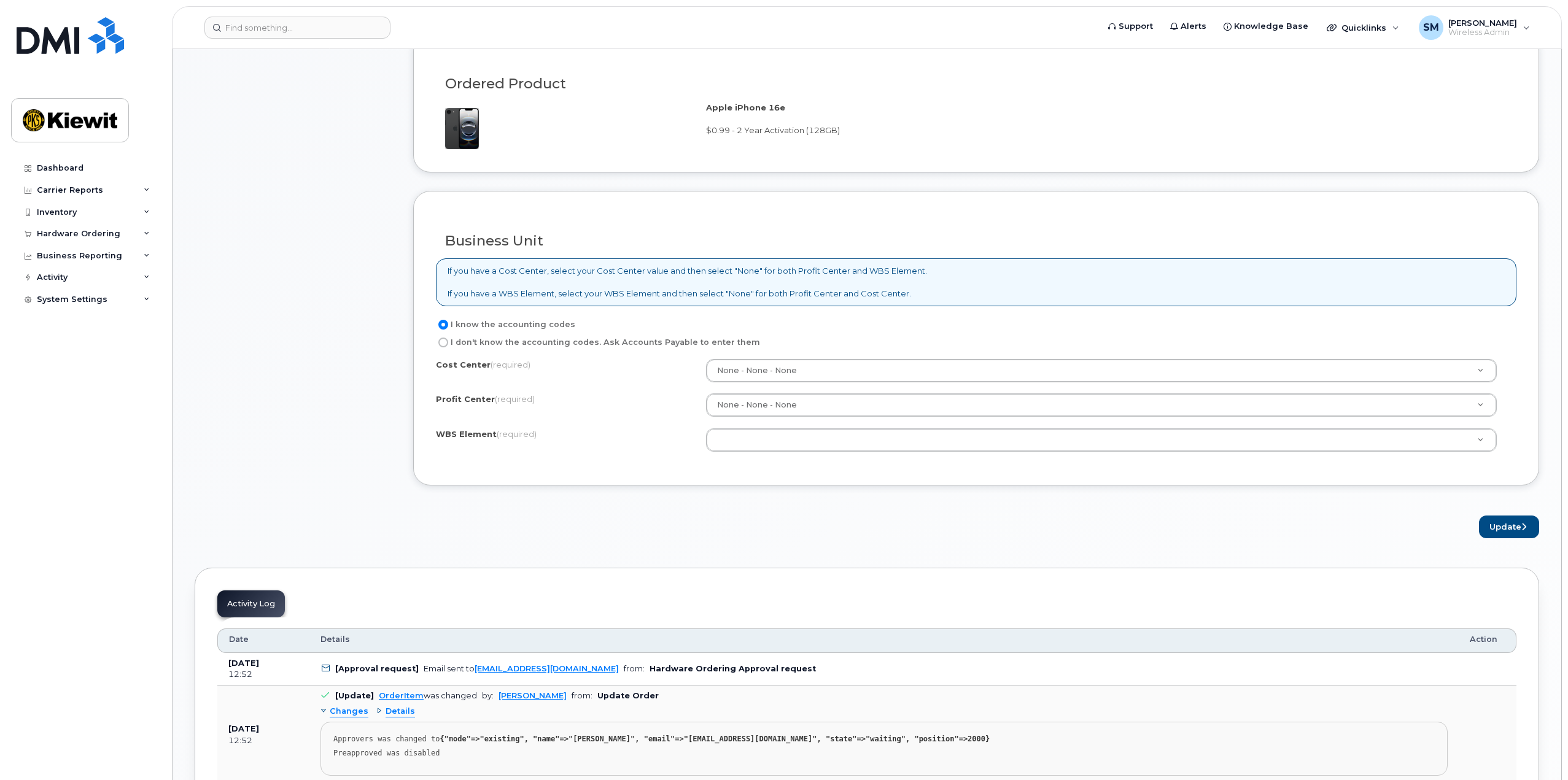
scroll to position [798, 0]
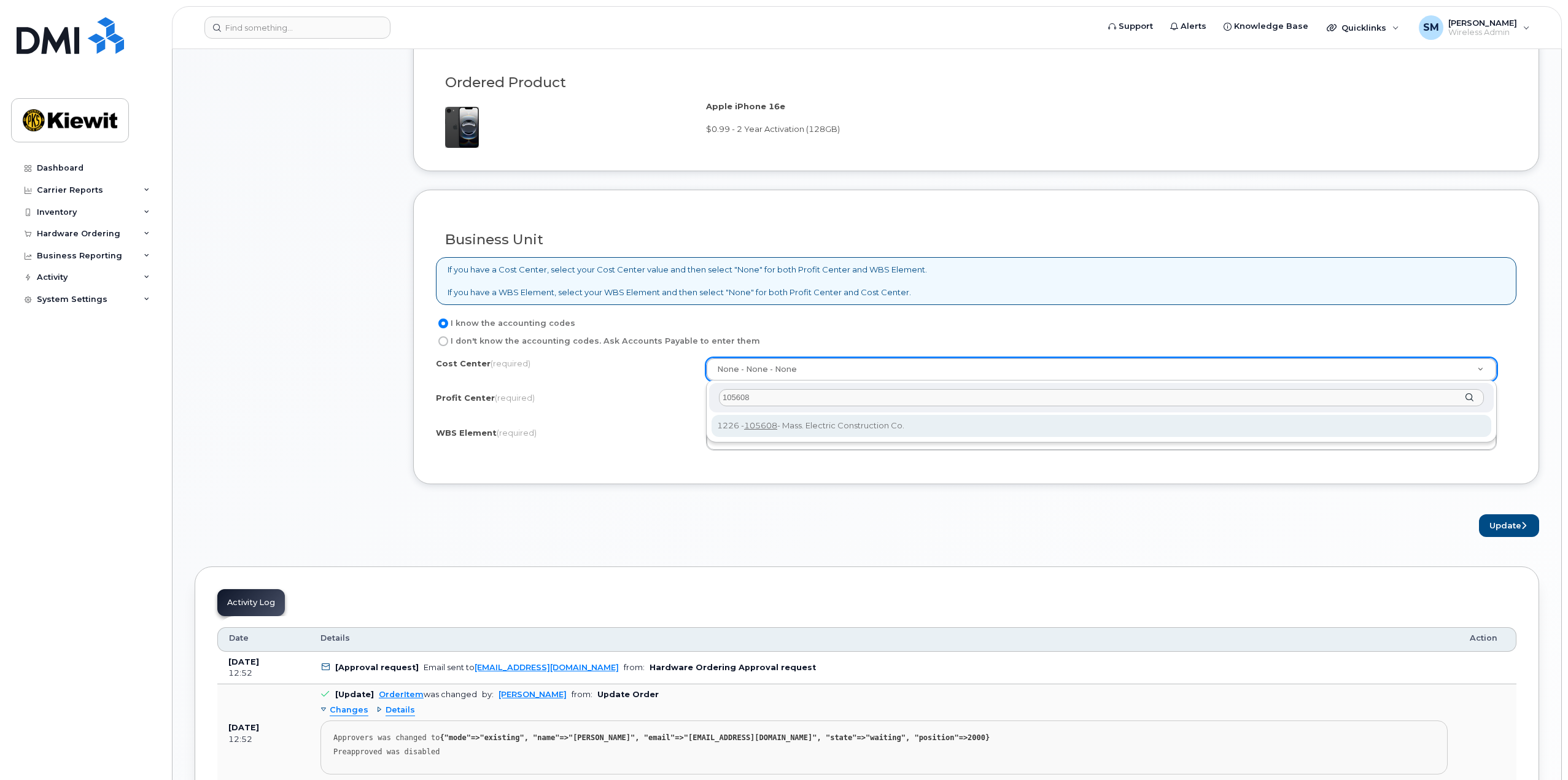
type input "105608"
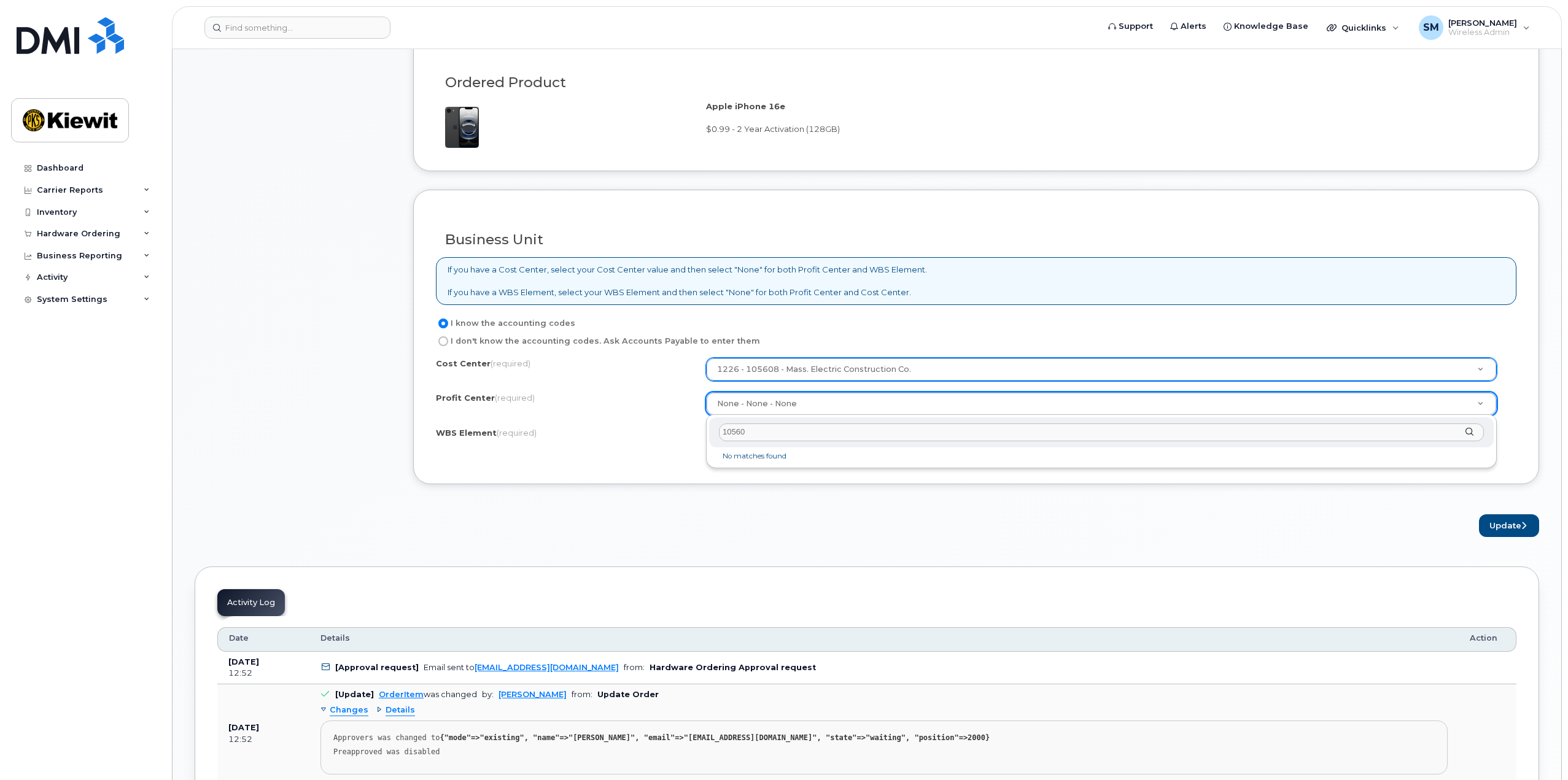
type input "105608"
drag, startPoint x: 785, startPoint y: 519, endPoint x: 773, endPoint y: 507, distance: 17.0
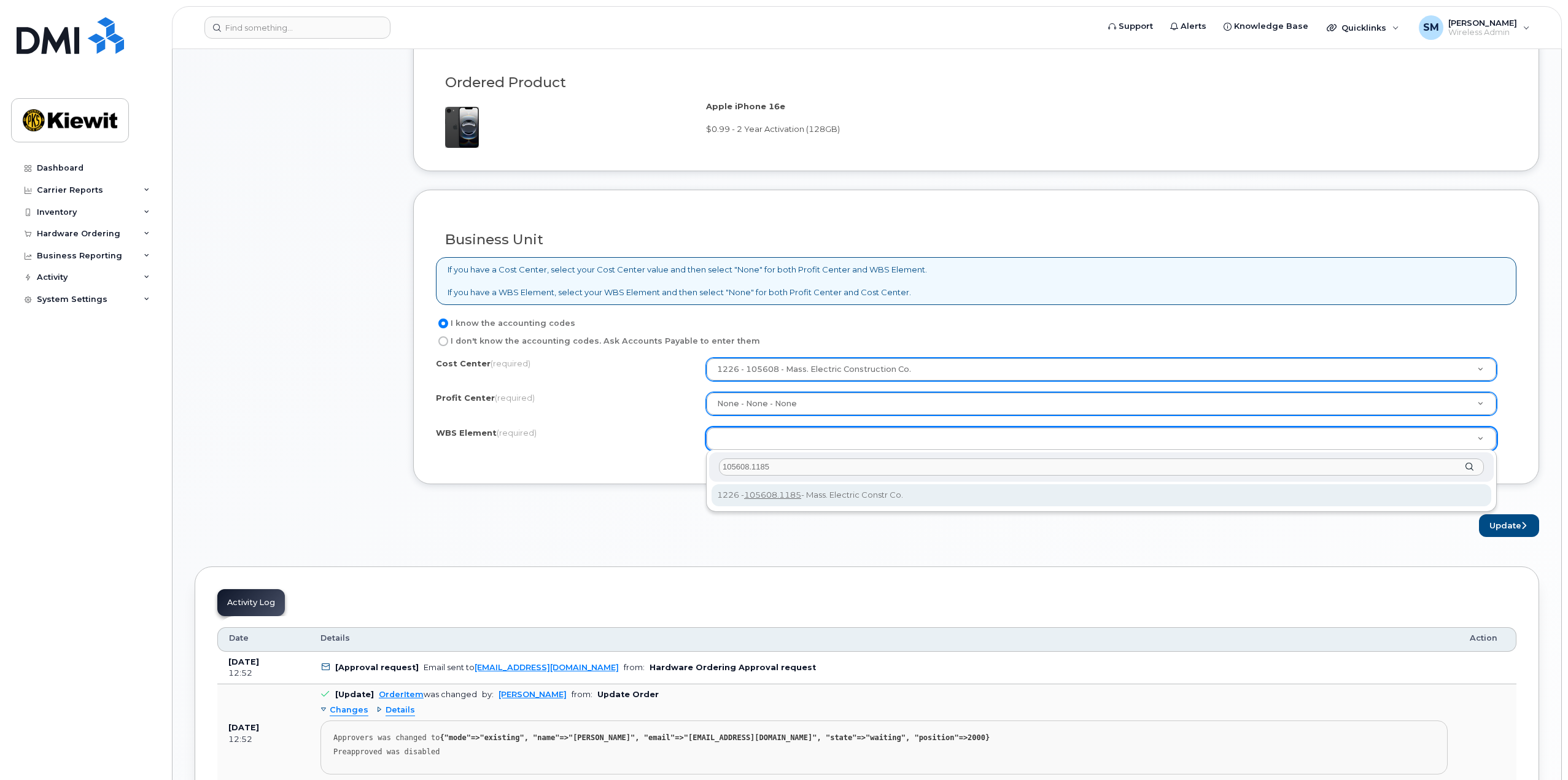
type input "105608.1185"
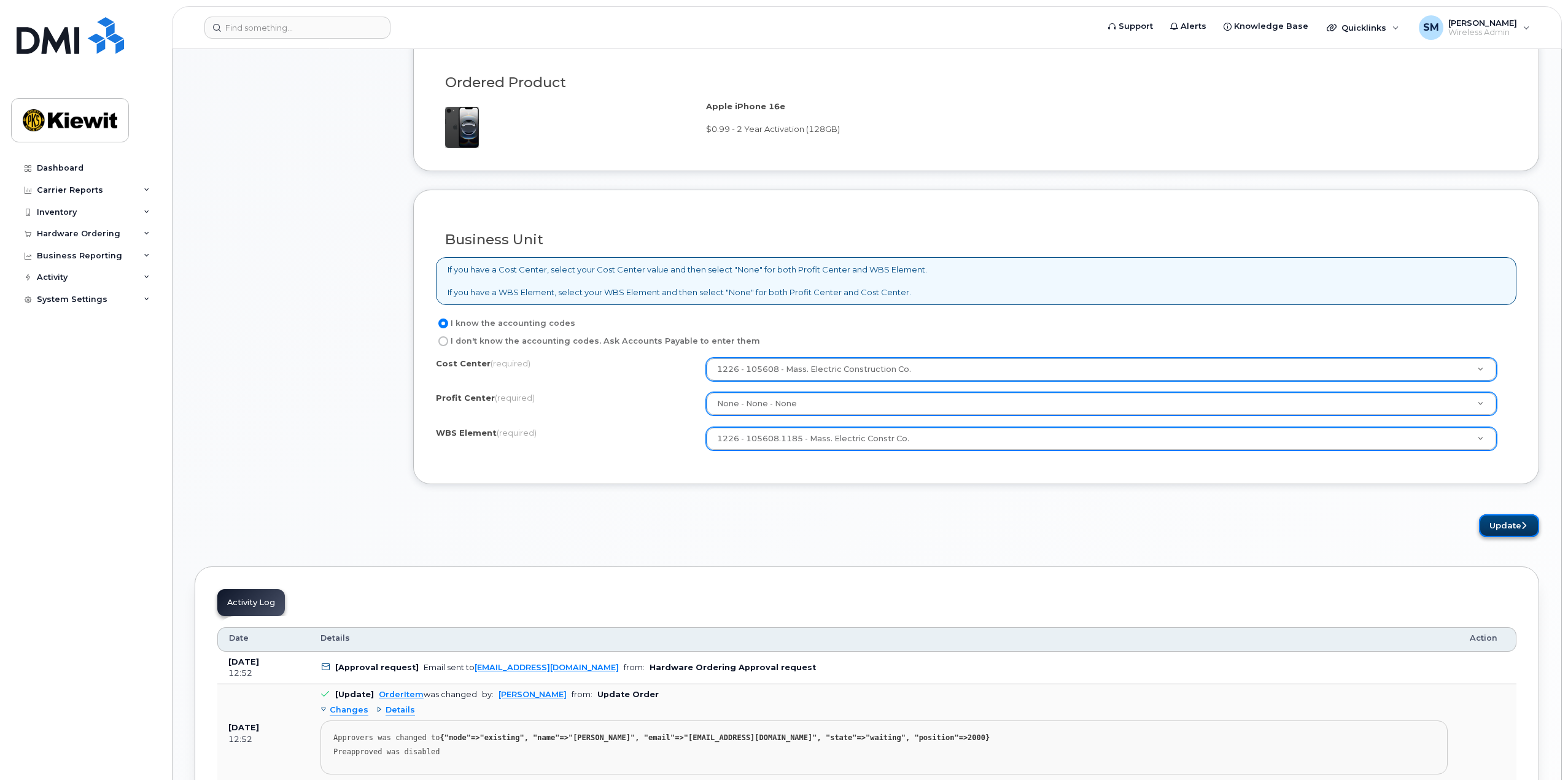
click at [1503, 526] on button "Update" at bounding box center [1509, 526] width 60 height 23
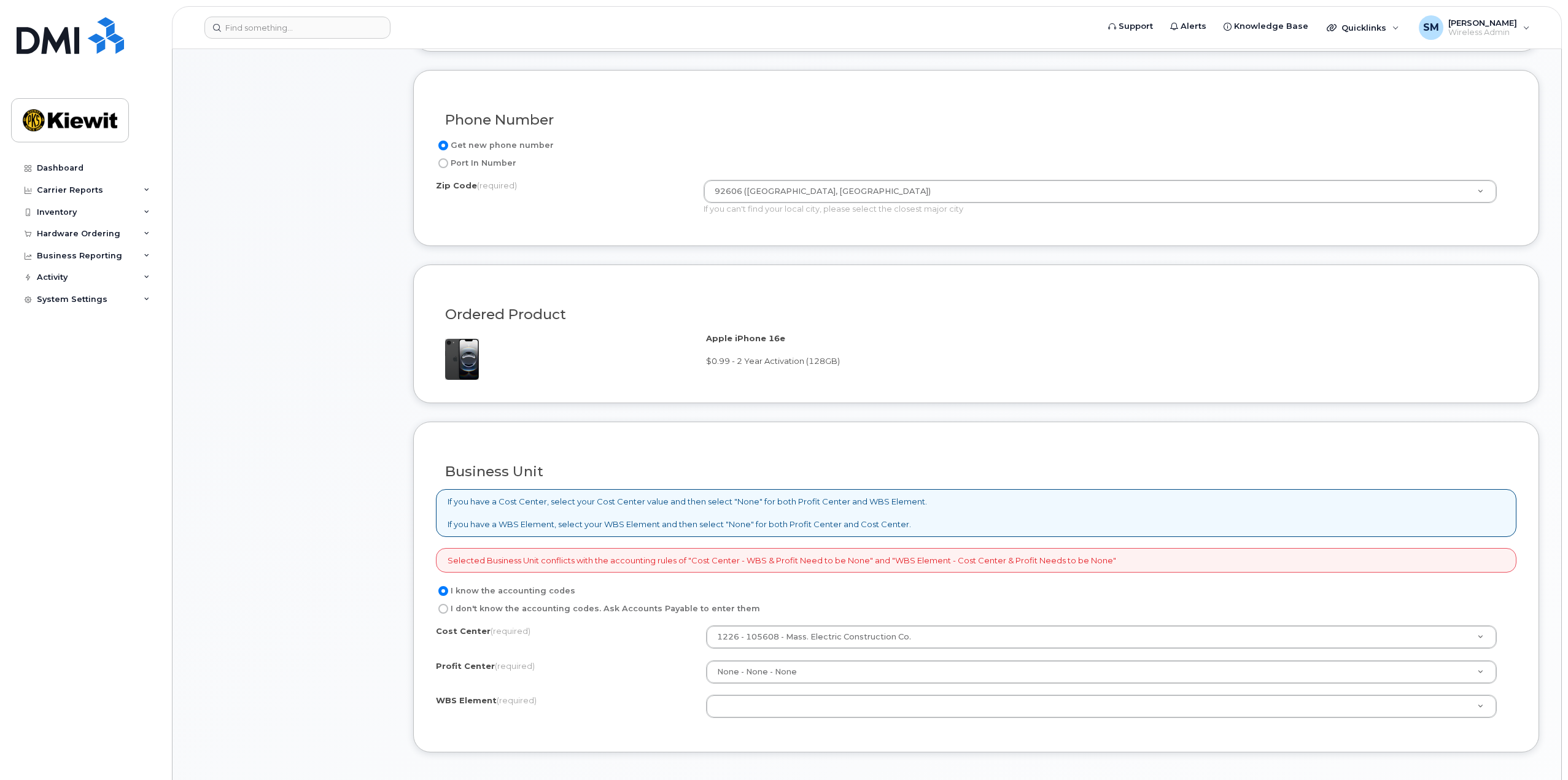
scroll to position [614, 0]
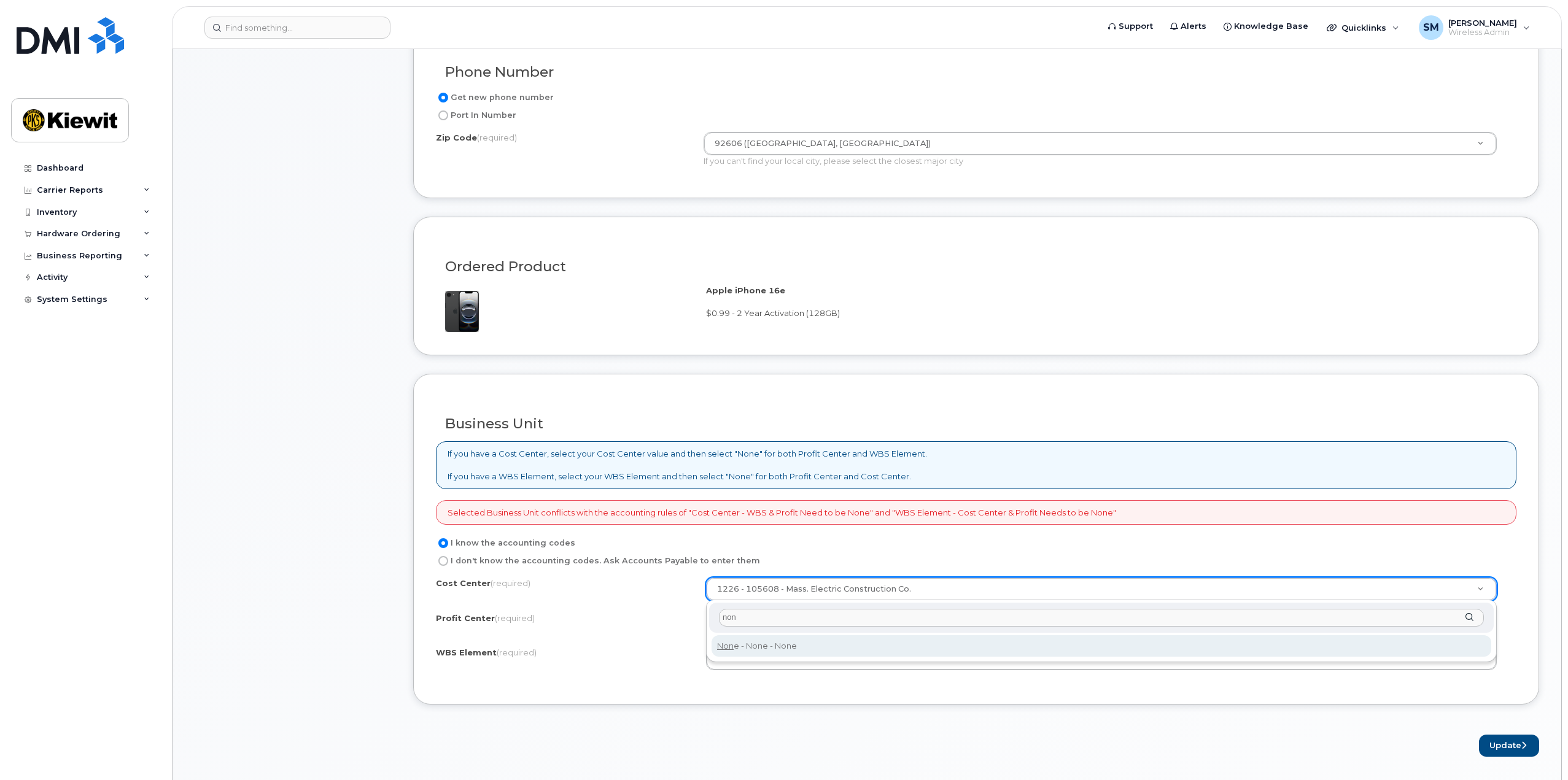
type input "non"
type input "None"
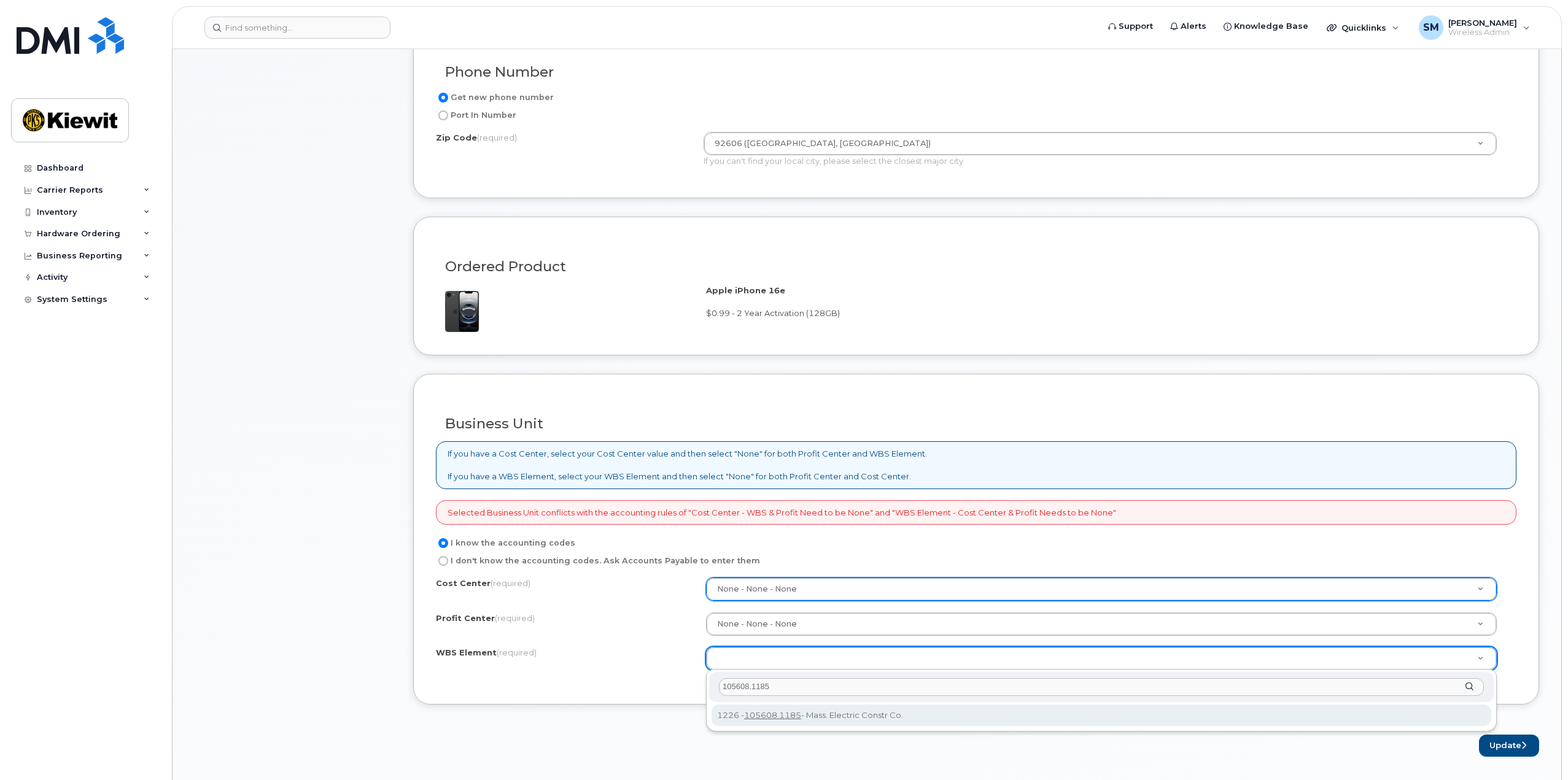
type input "105608.1185"
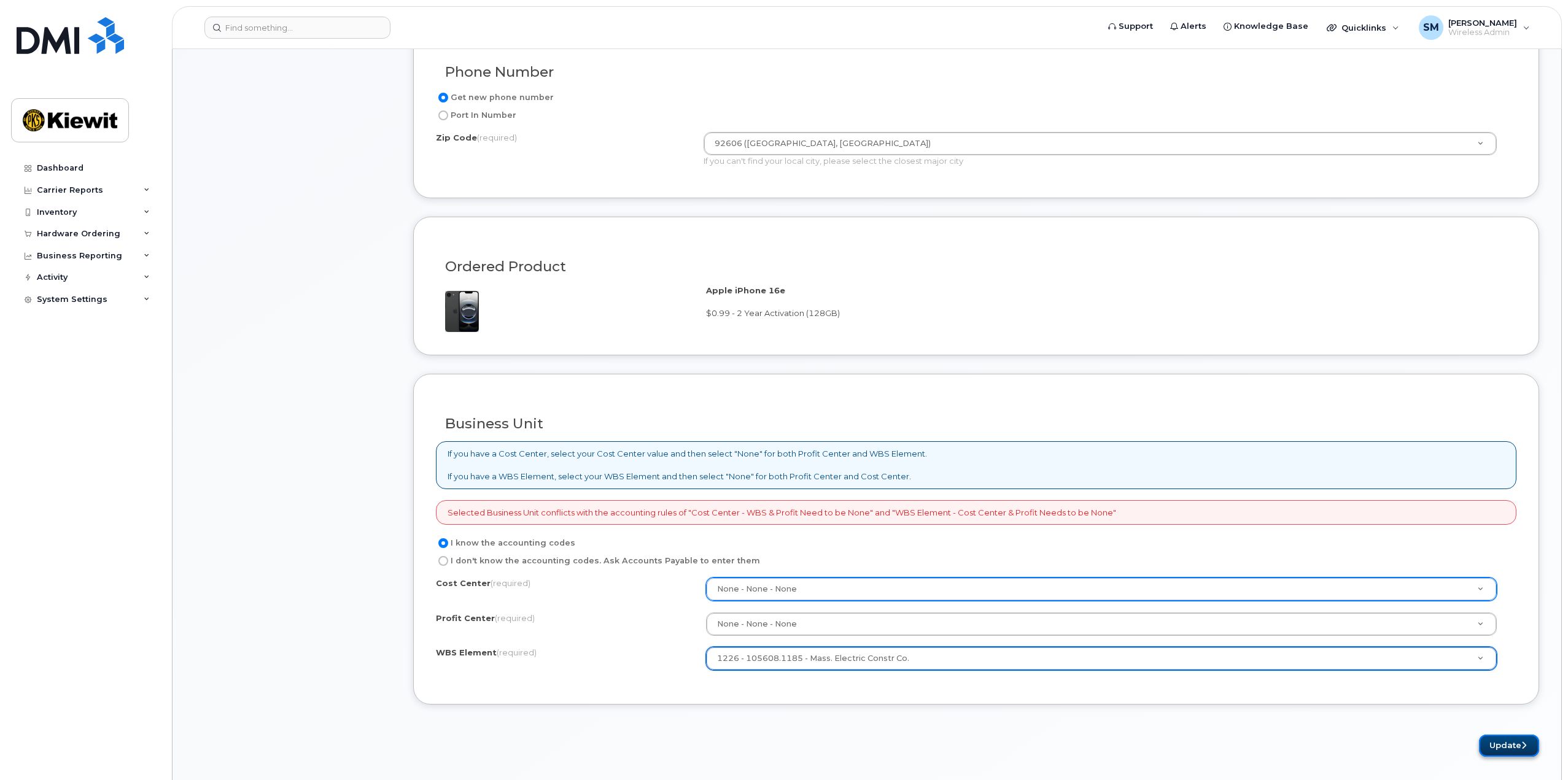
click at [1509, 743] on button "Update" at bounding box center [1509, 746] width 60 height 23
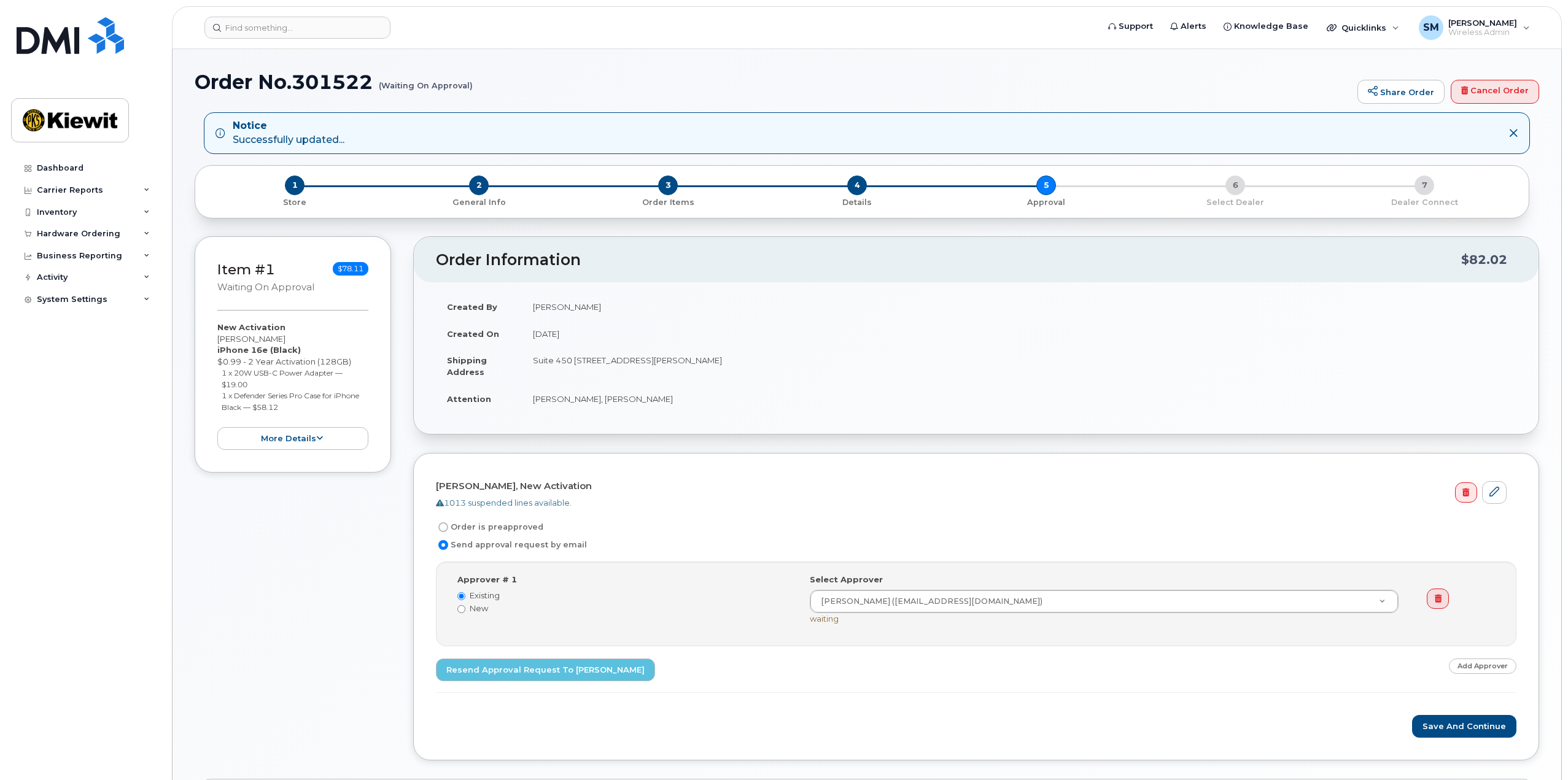
scroll to position [177, 0]
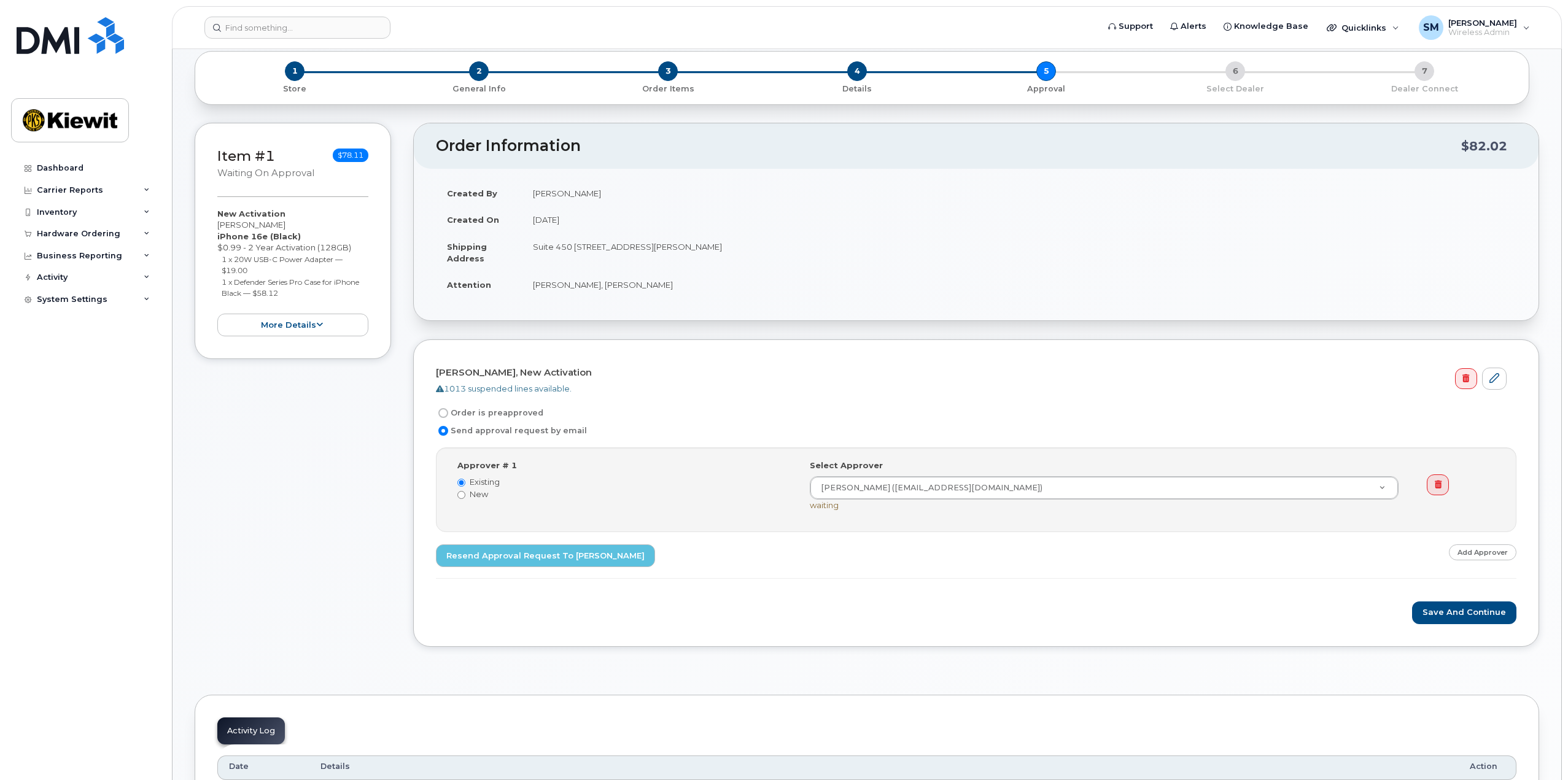
click at [446, 412] on input "Order is preapproved" at bounding box center [443, 413] width 10 height 10
radio input "true"
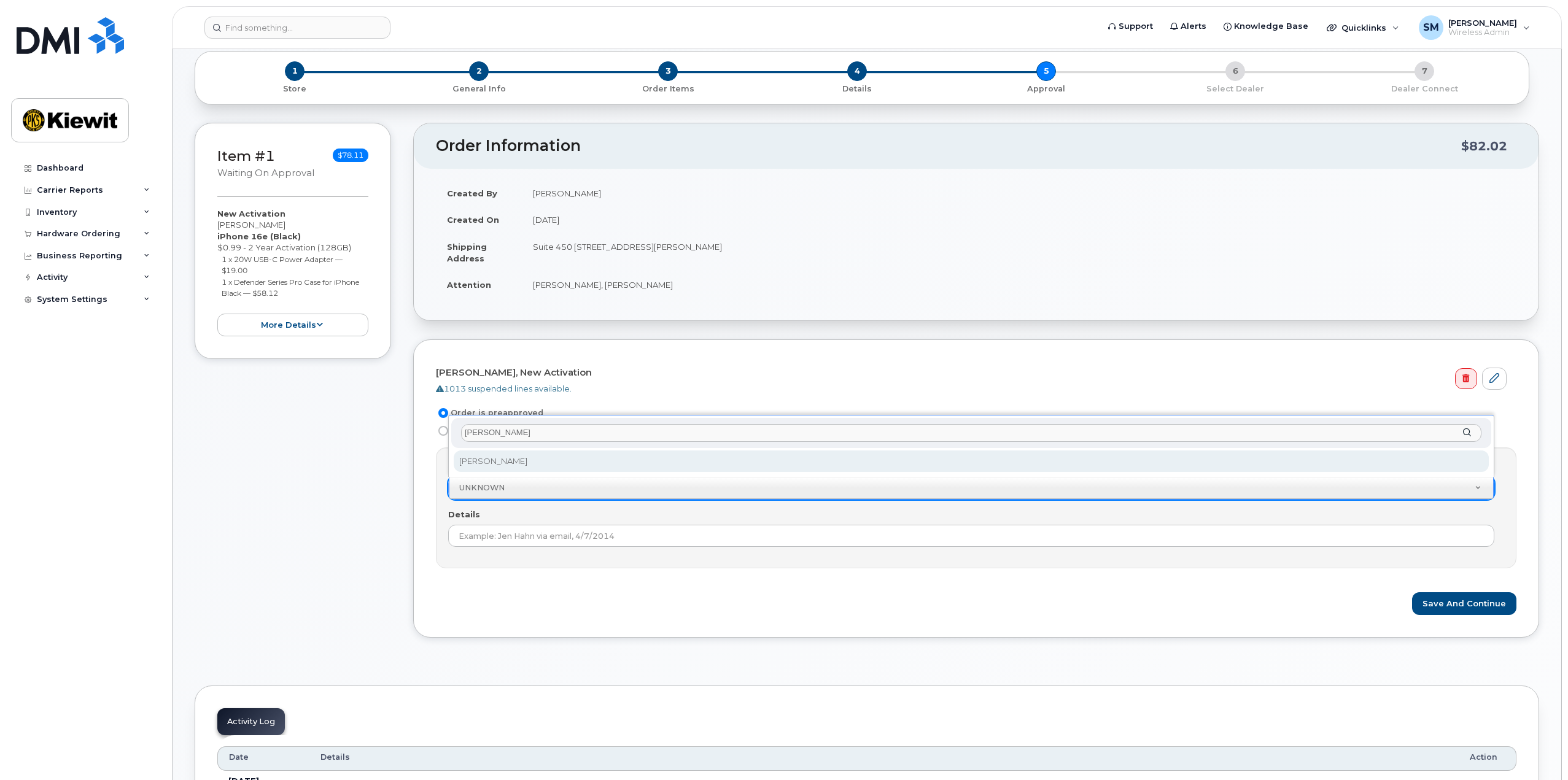
type input "stephen marshall"
select select "2146381"
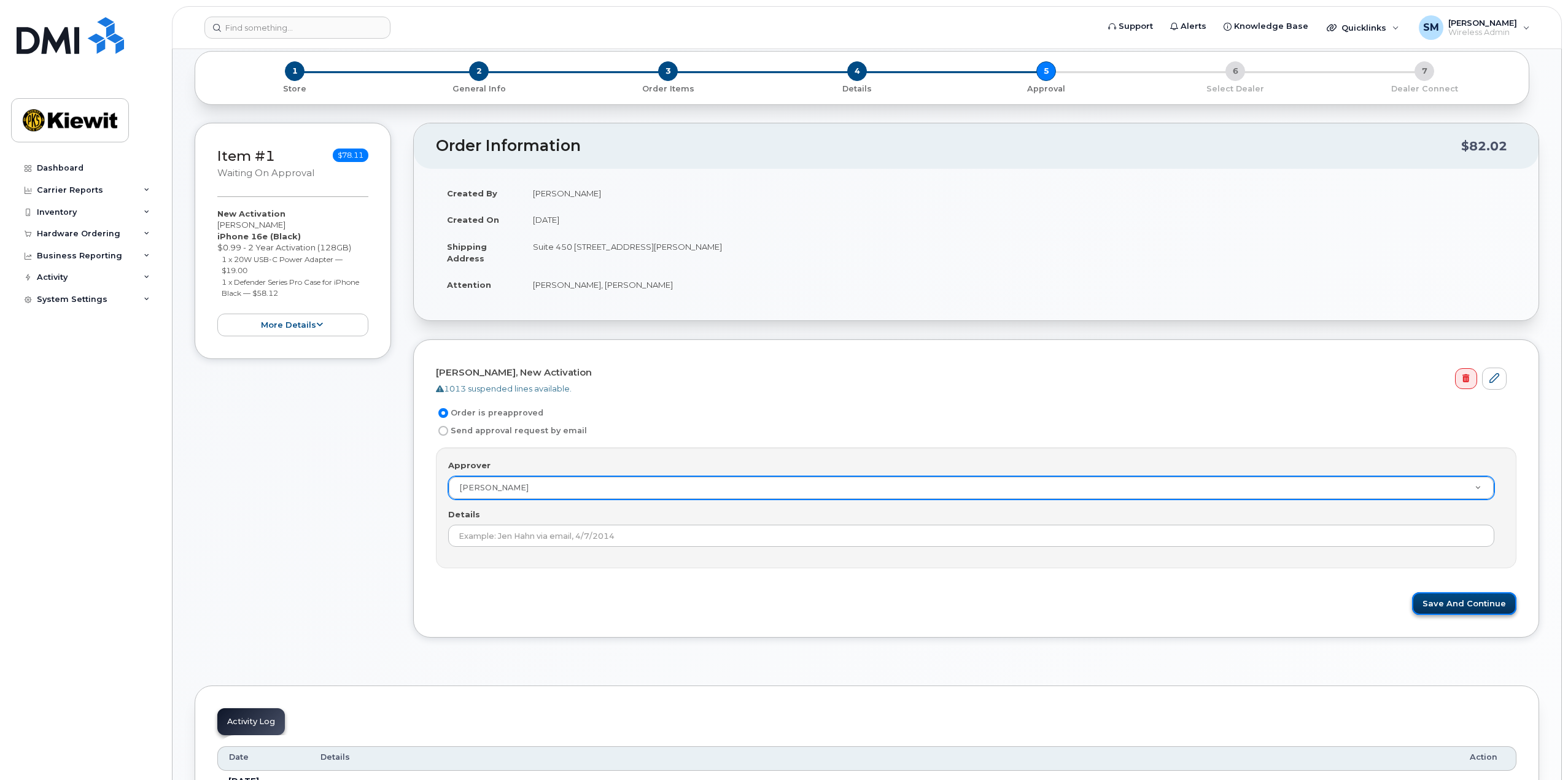
click at [1475, 604] on button "Save and Continue" at bounding box center [1464, 603] width 104 height 23
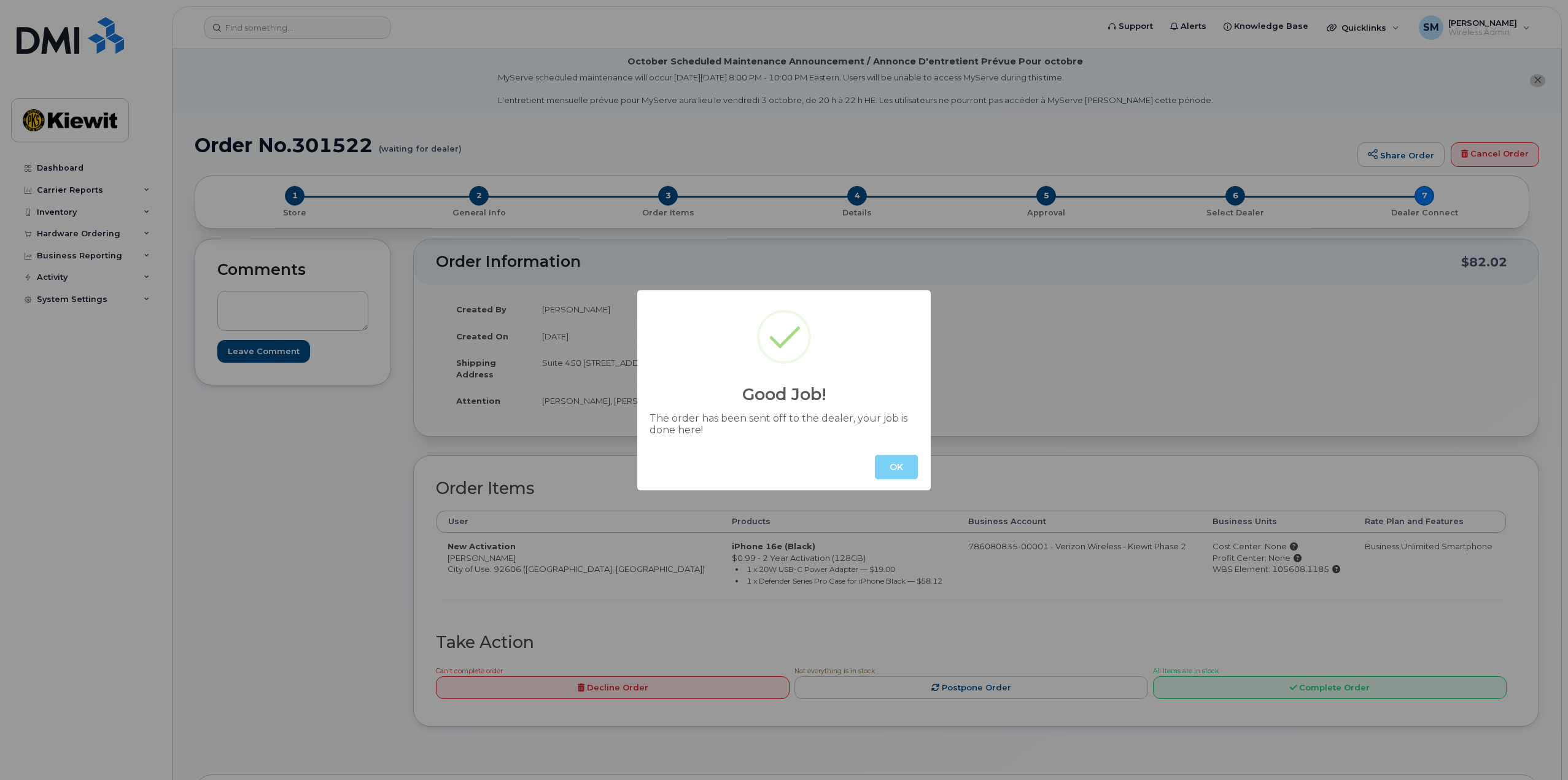
click at [900, 468] on button "OK" at bounding box center [896, 467] width 43 height 24
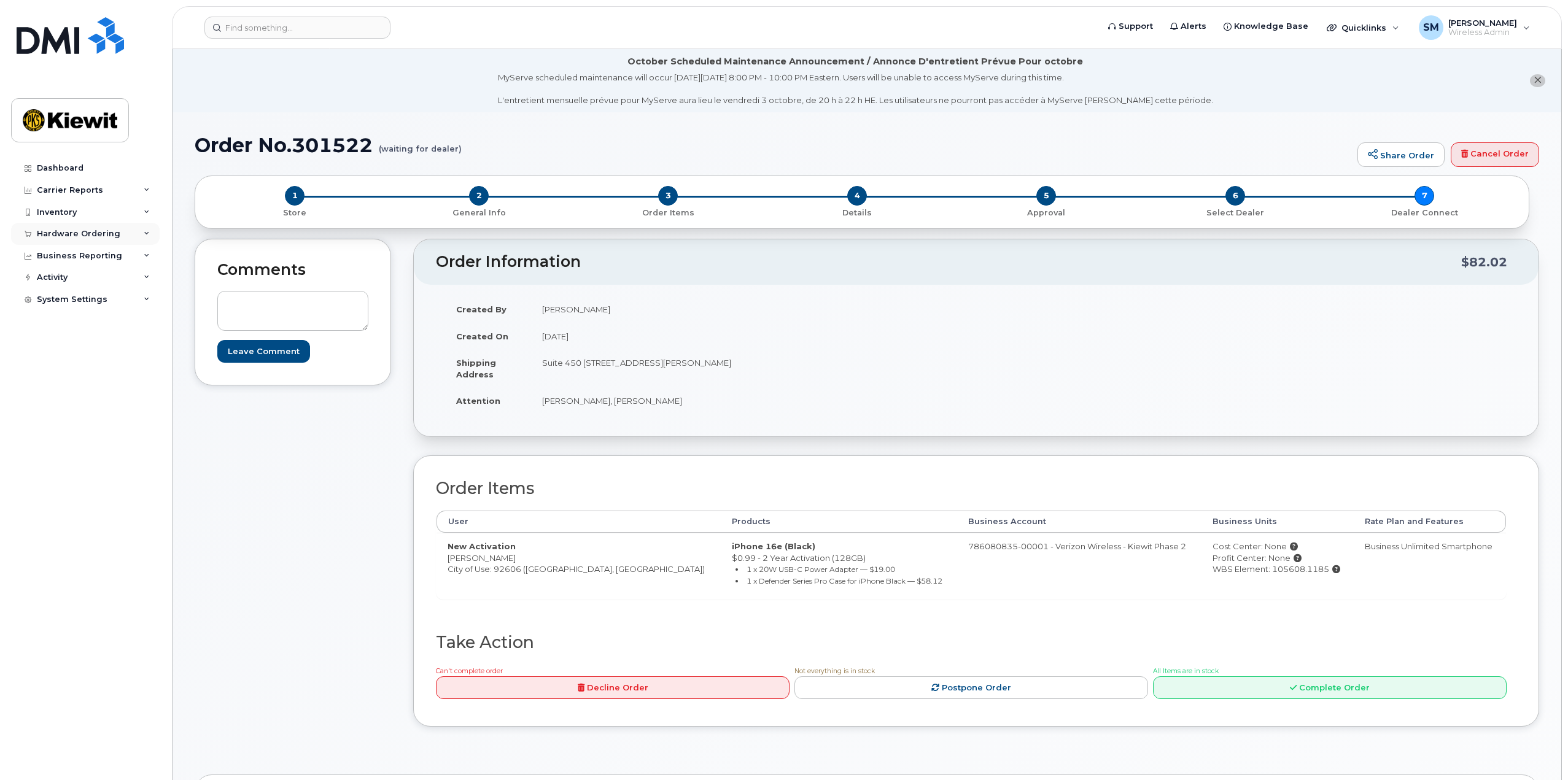
click at [87, 231] on div "Hardware Ordering" at bounding box center [78, 234] width 84 height 10
click at [69, 276] on div "Orders" at bounding box center [57, 280] width 30 height 11
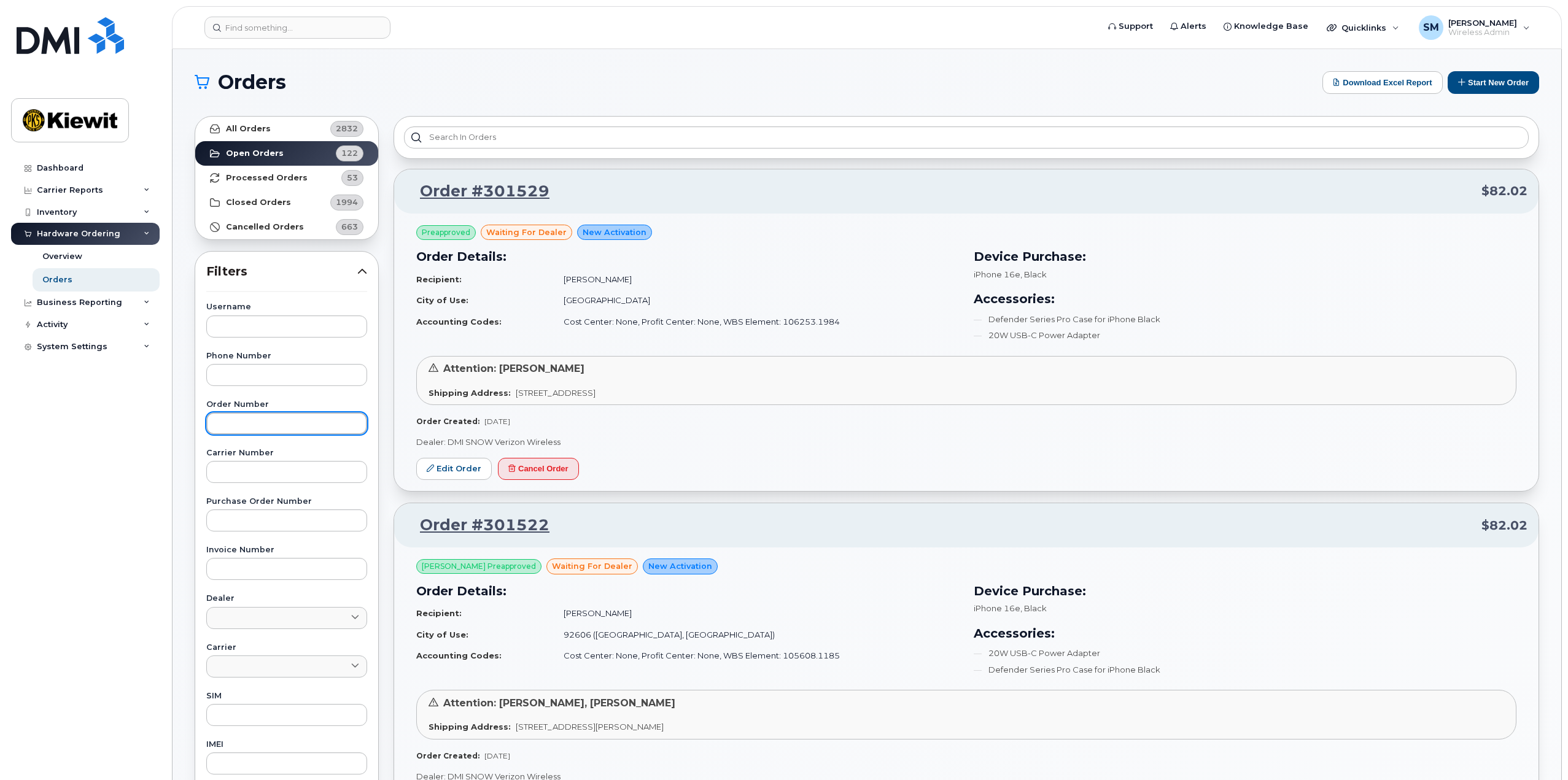
click at [291, 426] on input "text" at bounding box center [286, 423] width 161 height 22
type input "301427"
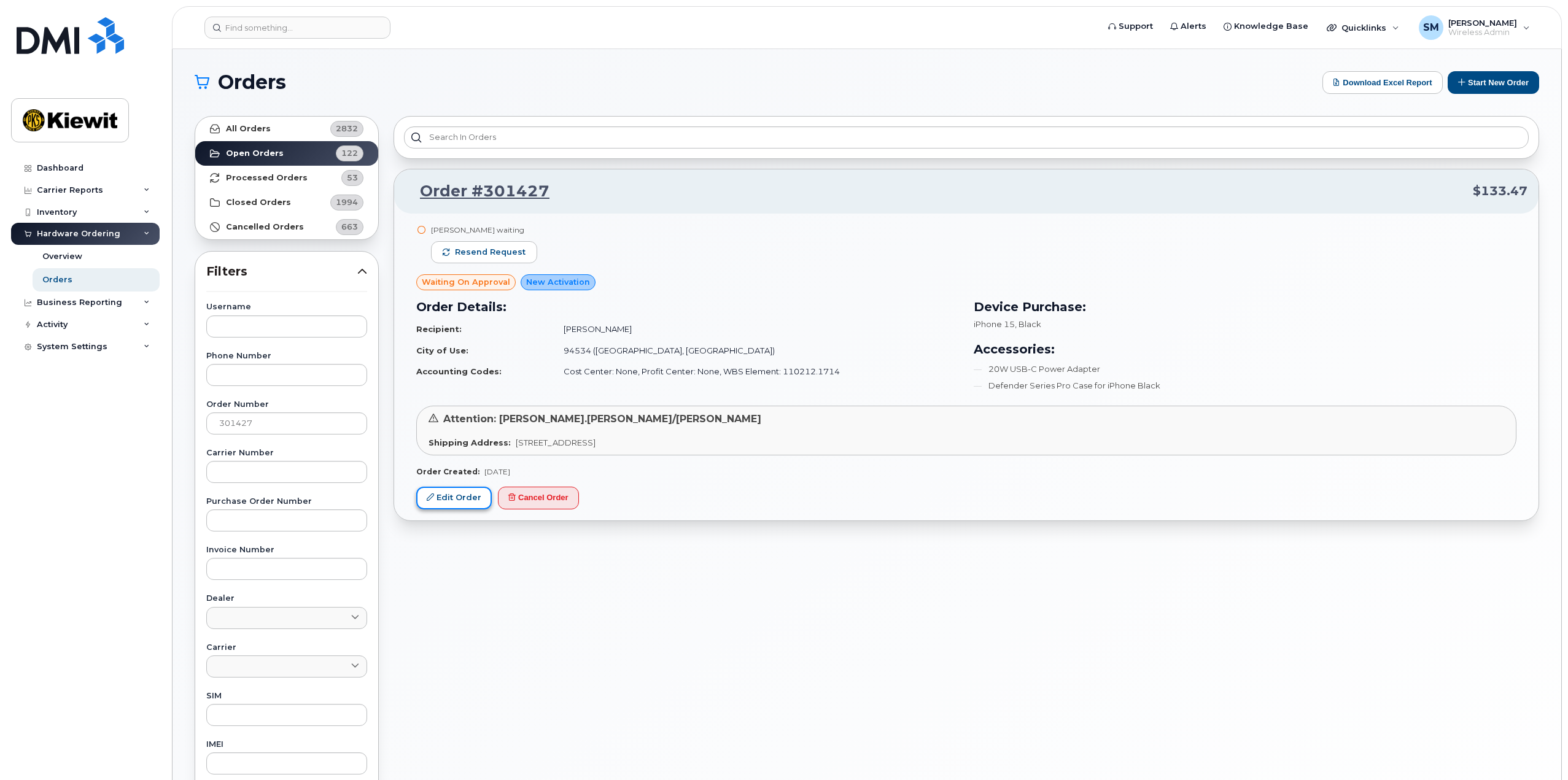
click at [458, 501] on link "Edit Order" at bounding box center [453, 498] width 75 height 23
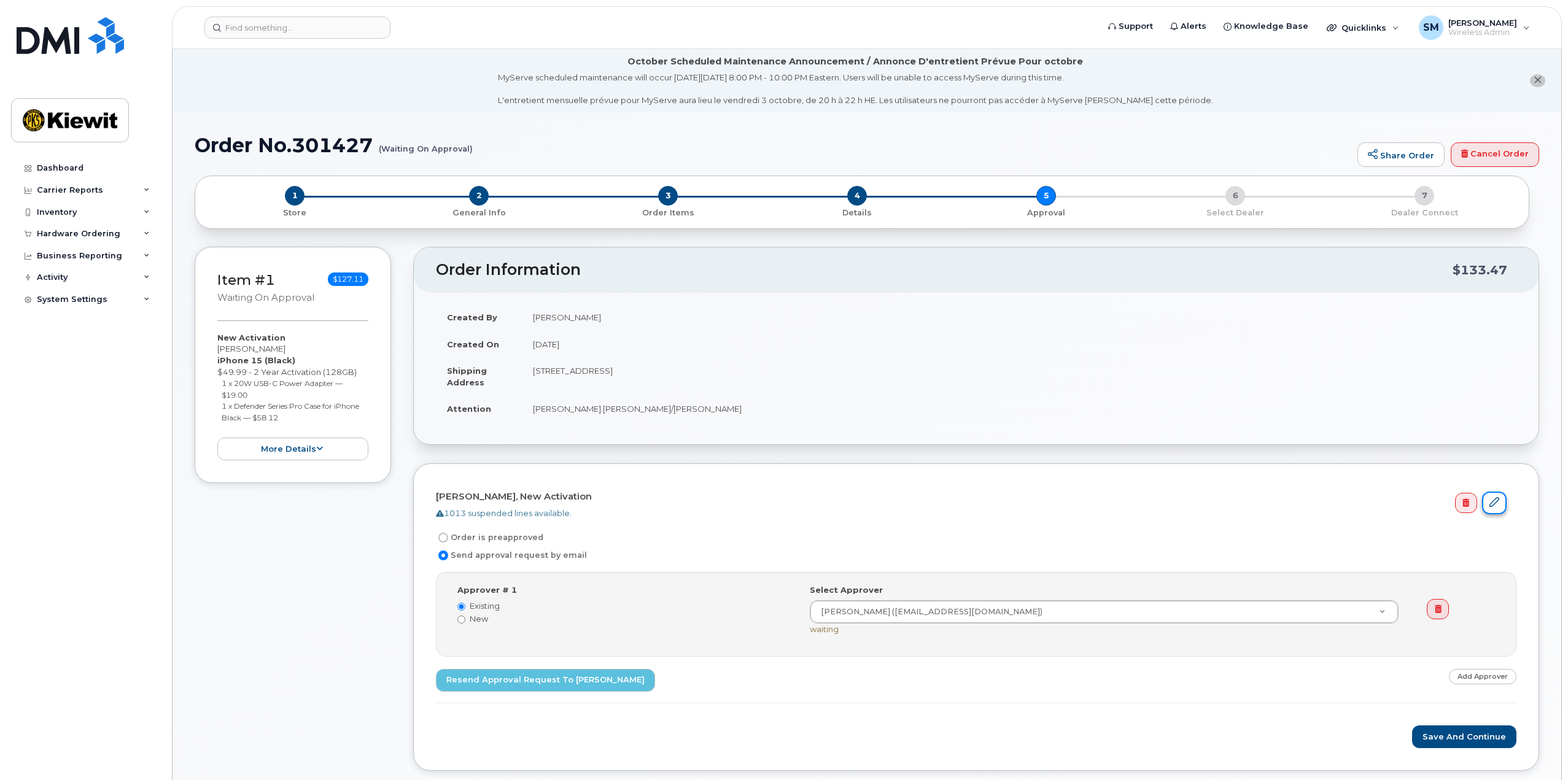
click at [1492, 503] on icon at bounding box center [1494, 502] width 10 height 10
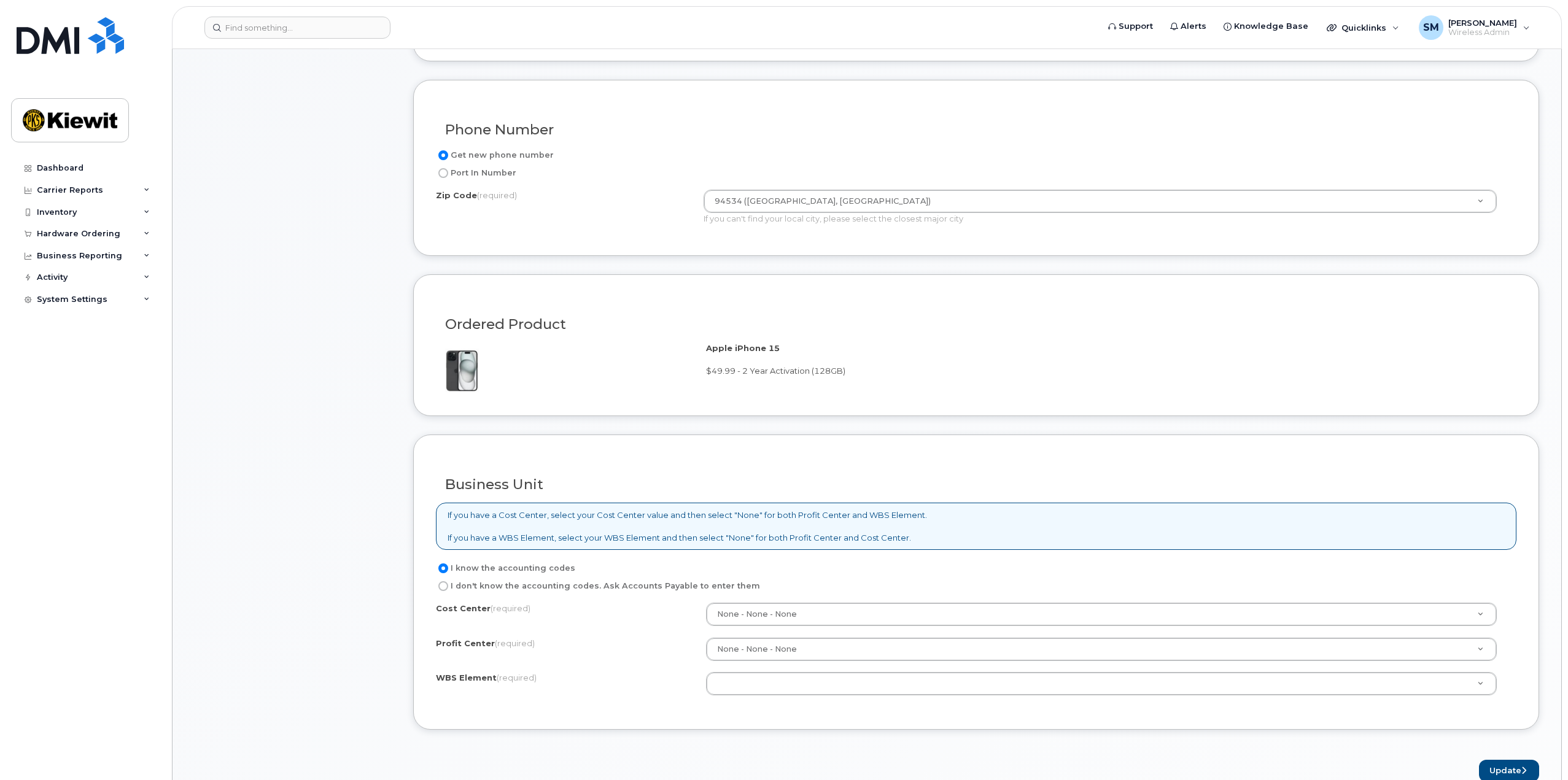
scroll to position [675, 0]
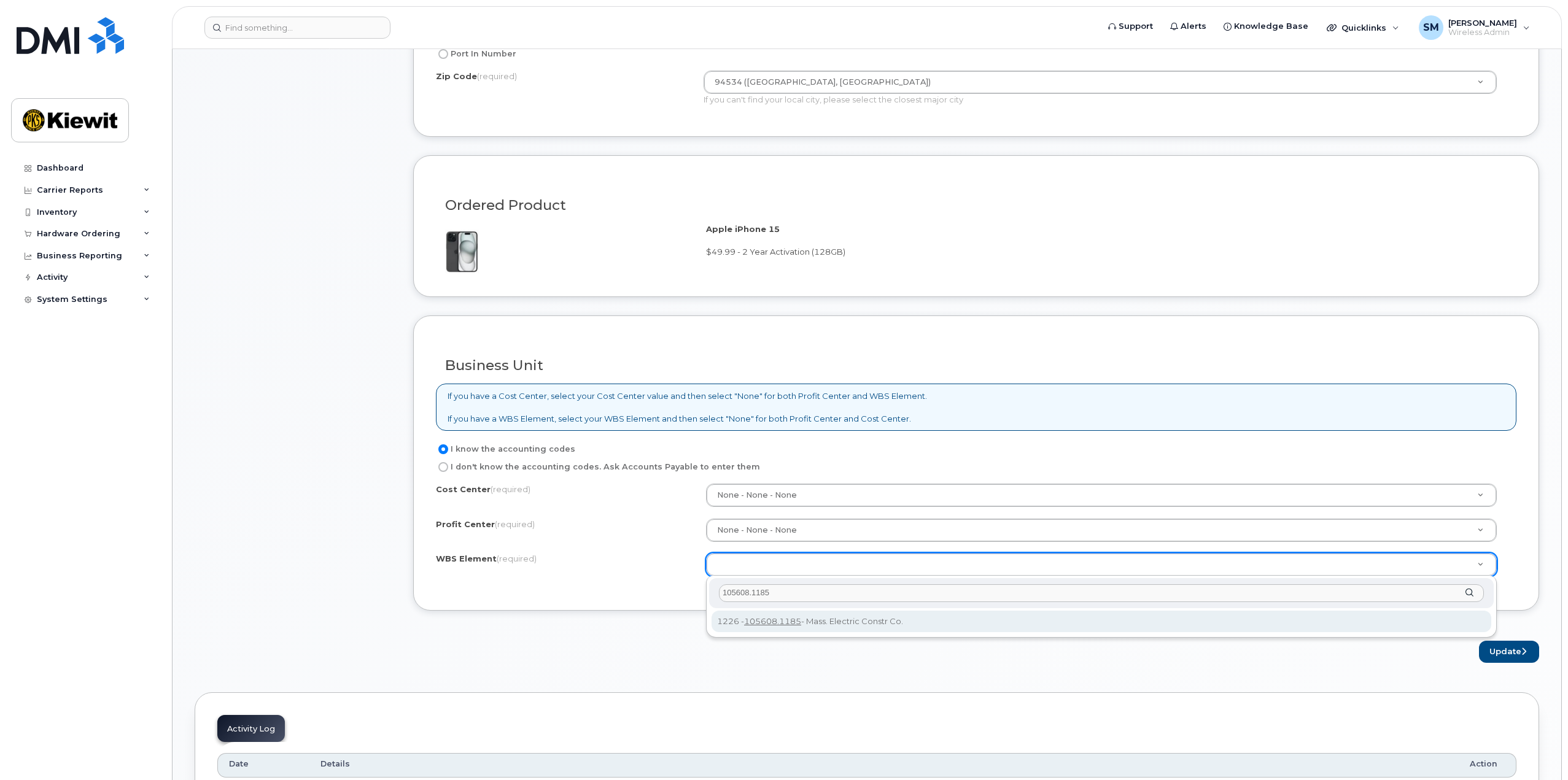
type input "105608.1185"
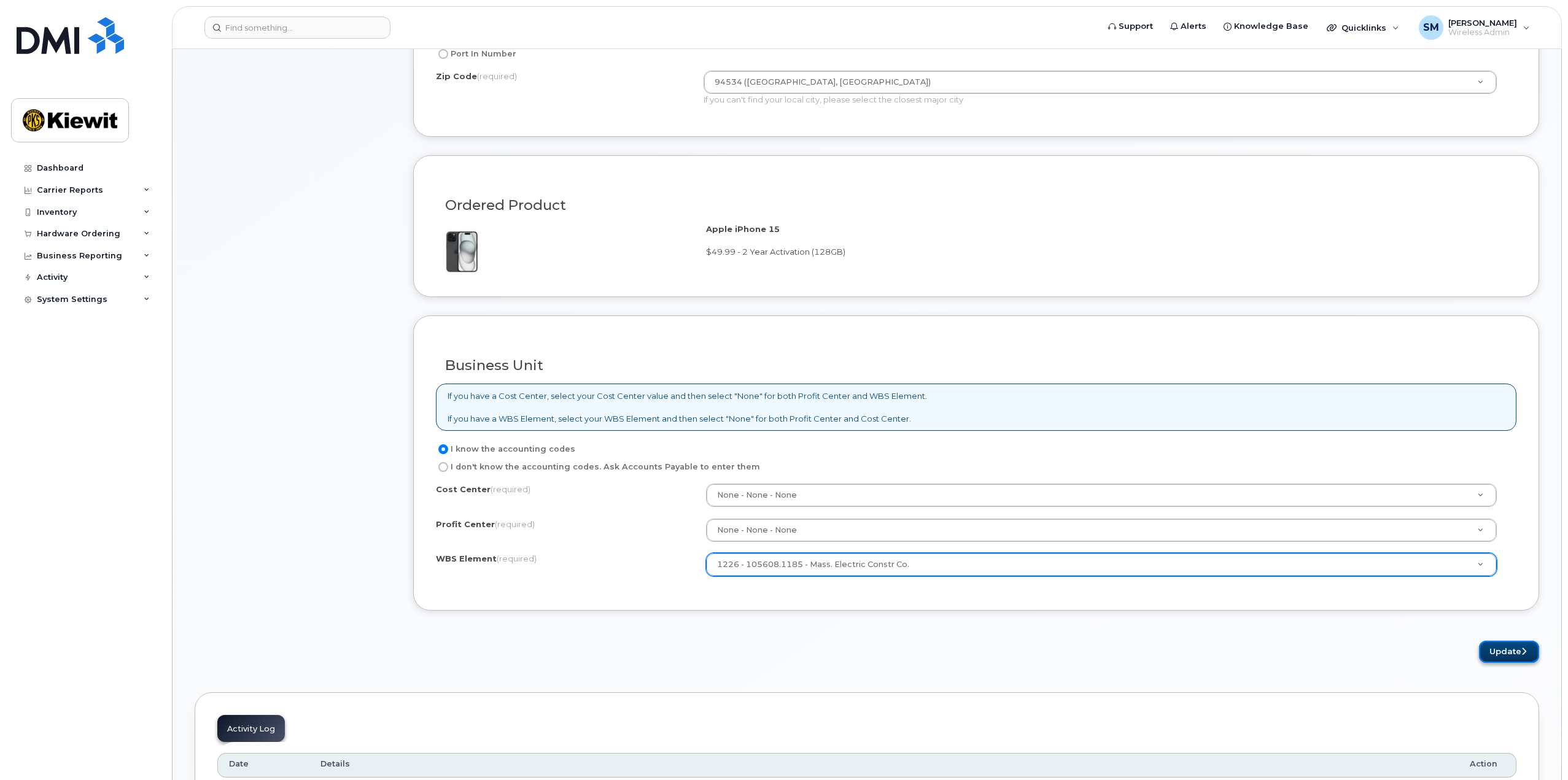
click at [1515, 647] on button "Update" at bounding box center [1509, 652] width 60 height 23
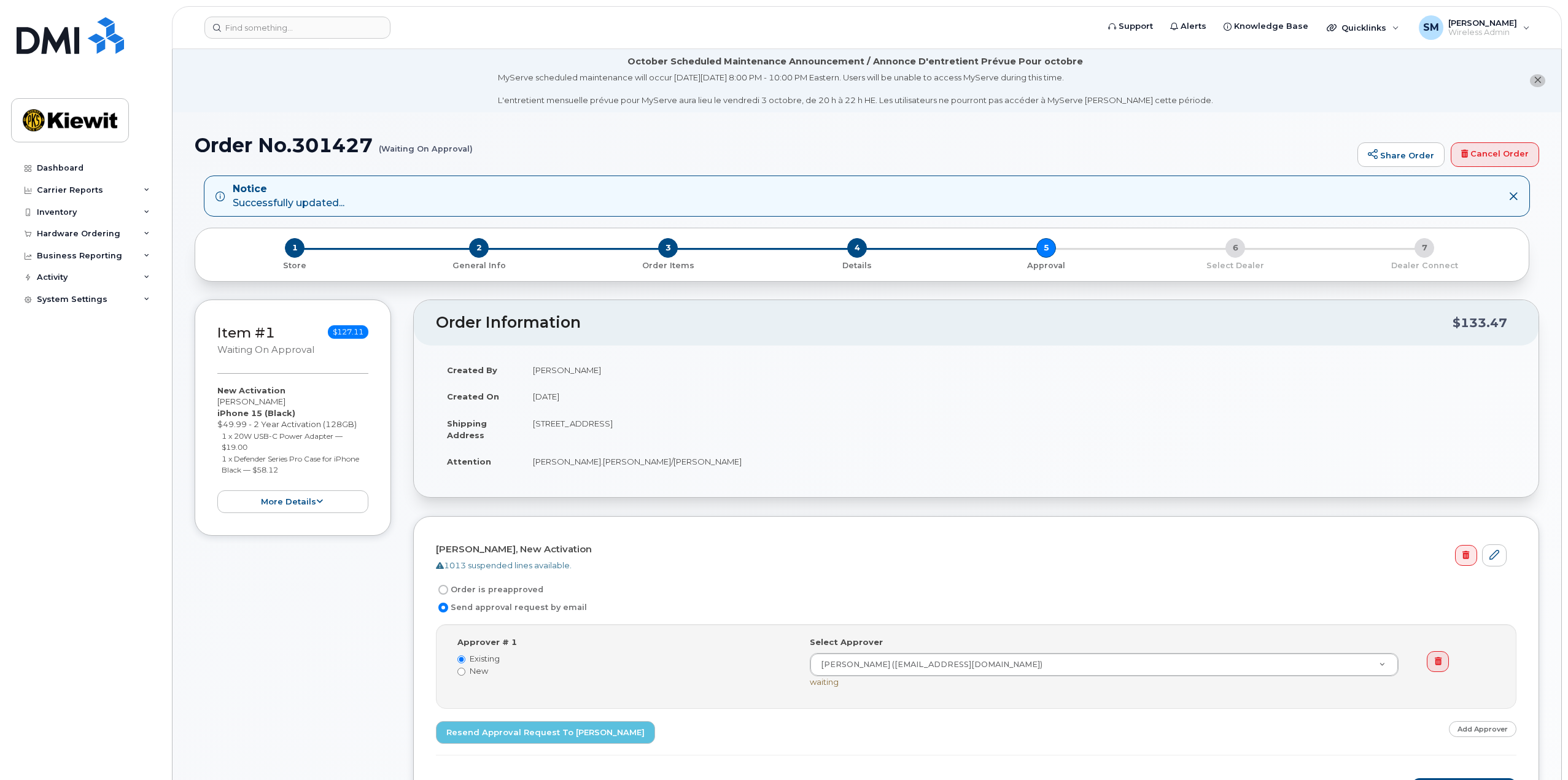
click at [447, 592] on input "Order is preapproved" at bounding box center [443, 590] width 10 height 10
radio input "true"
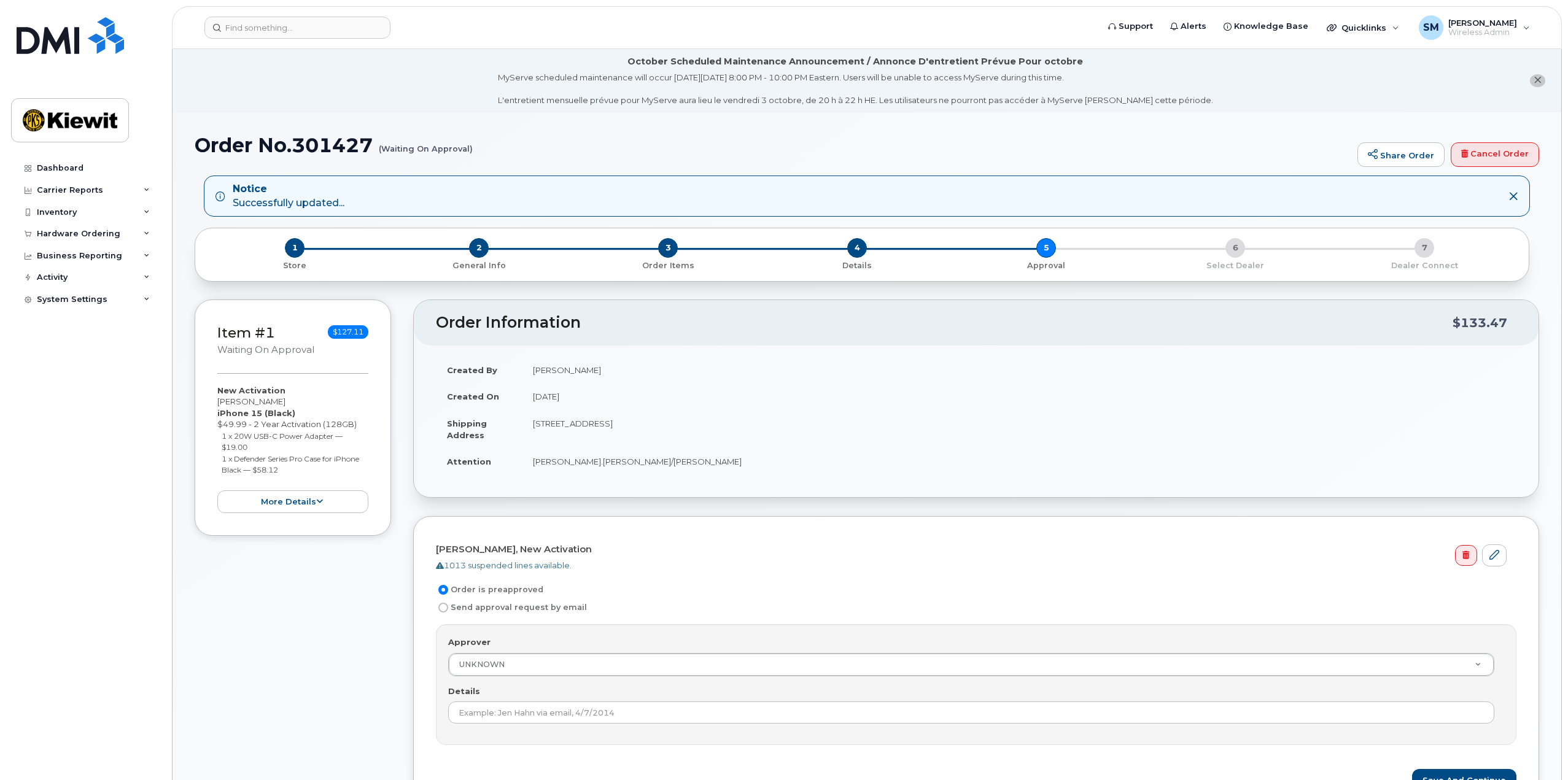
click at [645, 679] on div "Approver UNKNOWN Approver Approver UNKNOWN Aaron Seward Abrianna Garcia Adrien …" at bounding box center [976, 684] width 1080 height 121
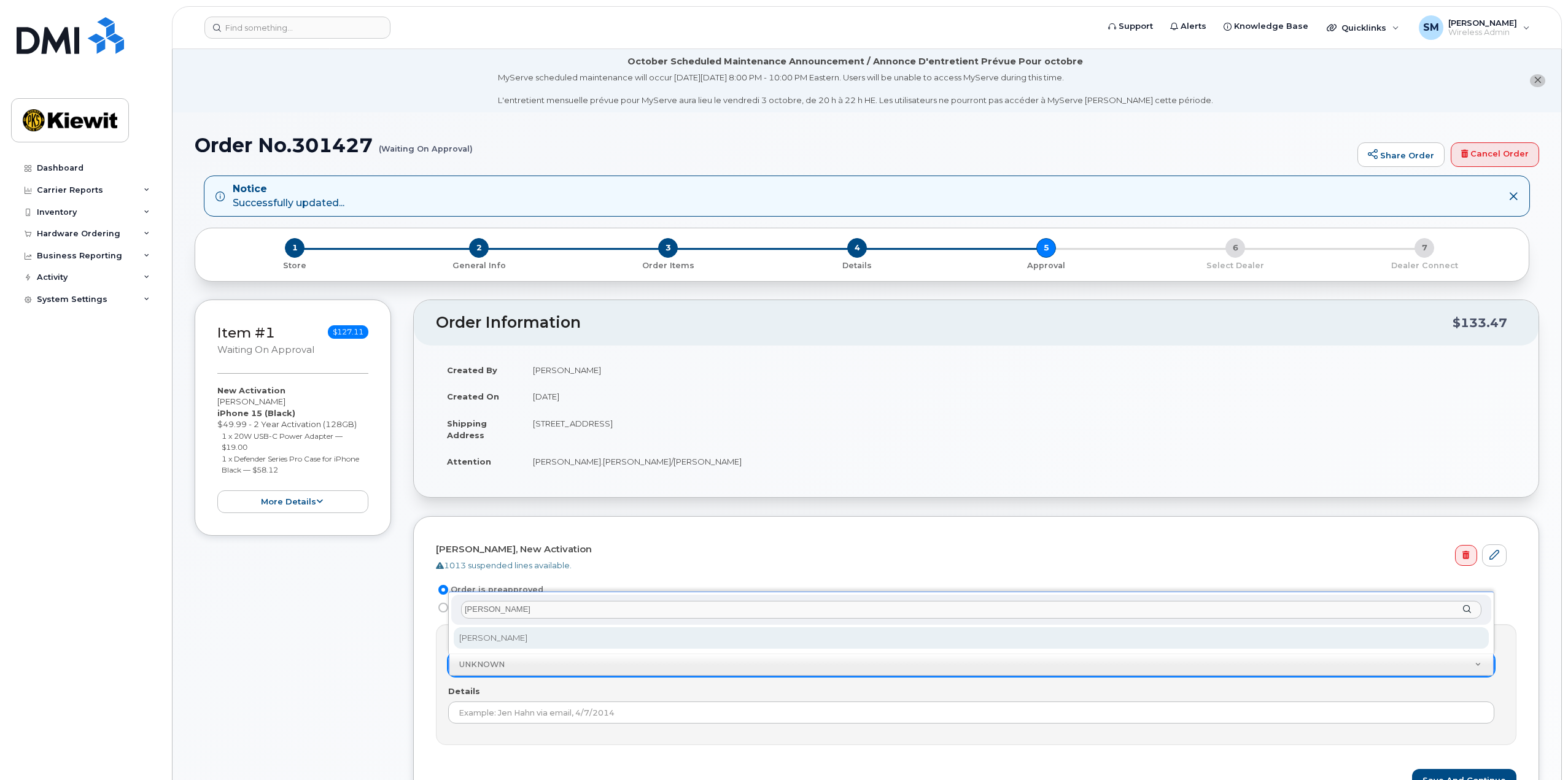
type input "[PERSON_NAME]"
select select "2146381"
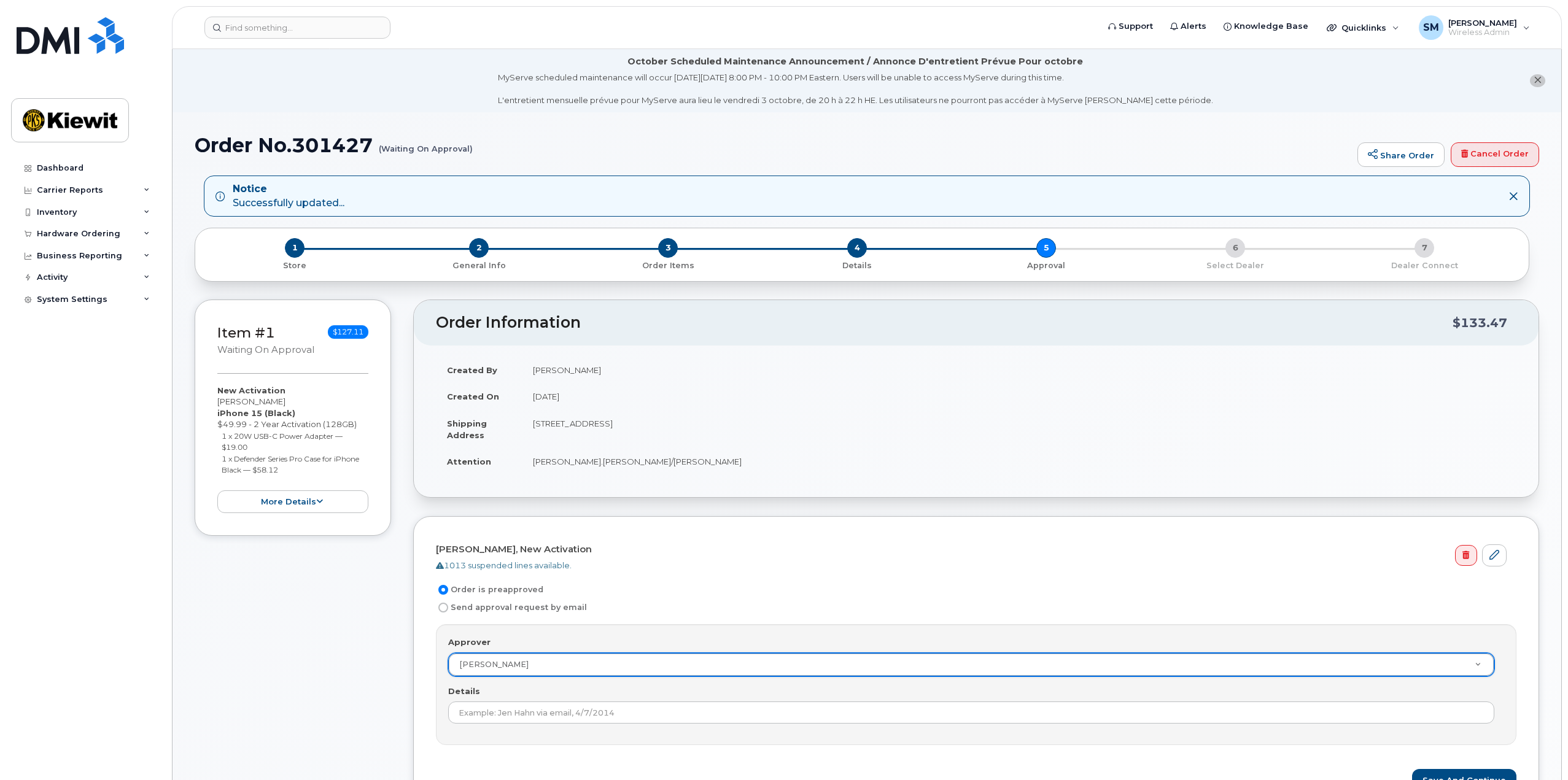
scroll to position [123, 0]
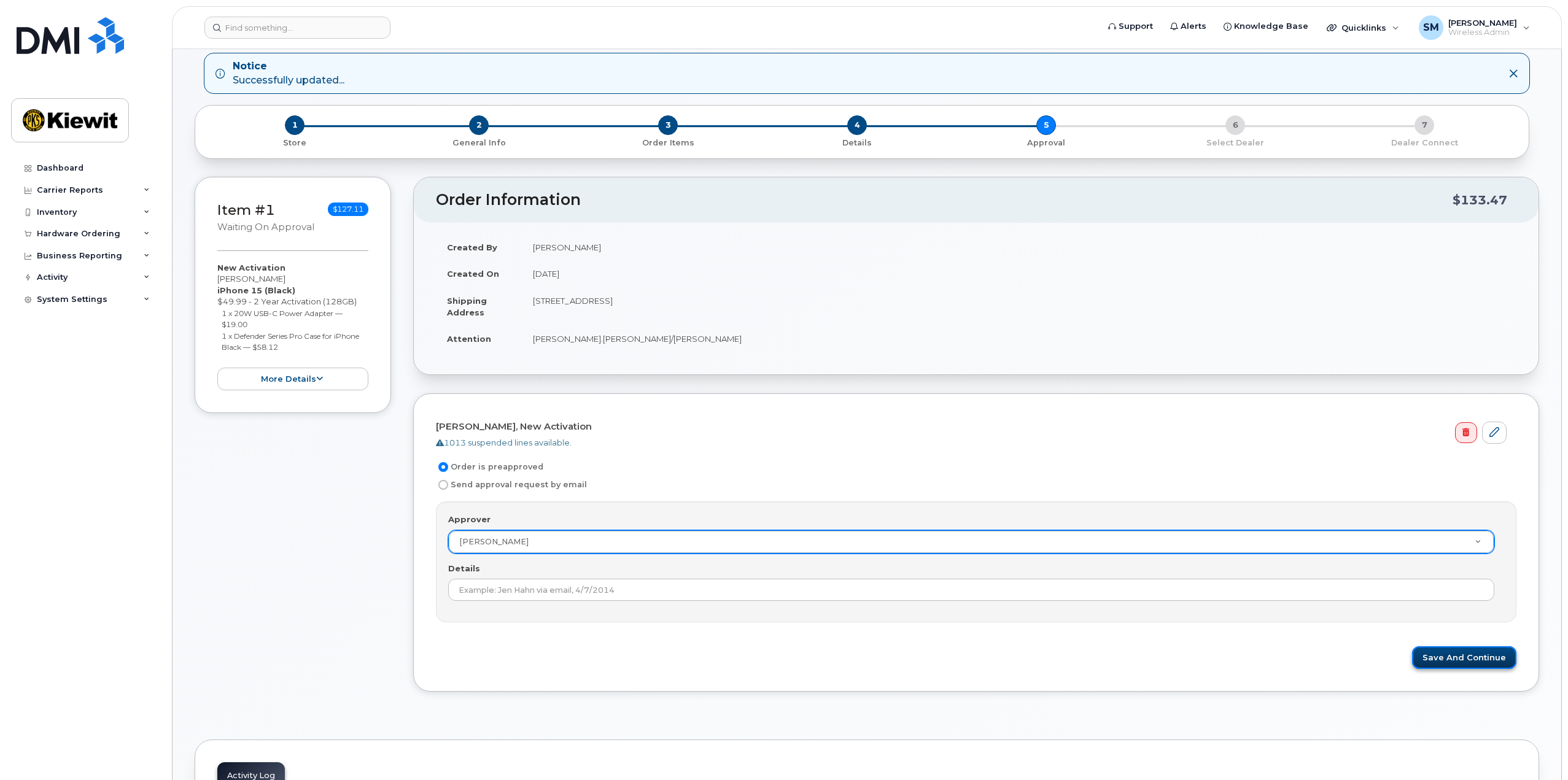
click at [1469, 659] on button "Save and Continue" at bounding box center [1464, 657] width 104 height 23
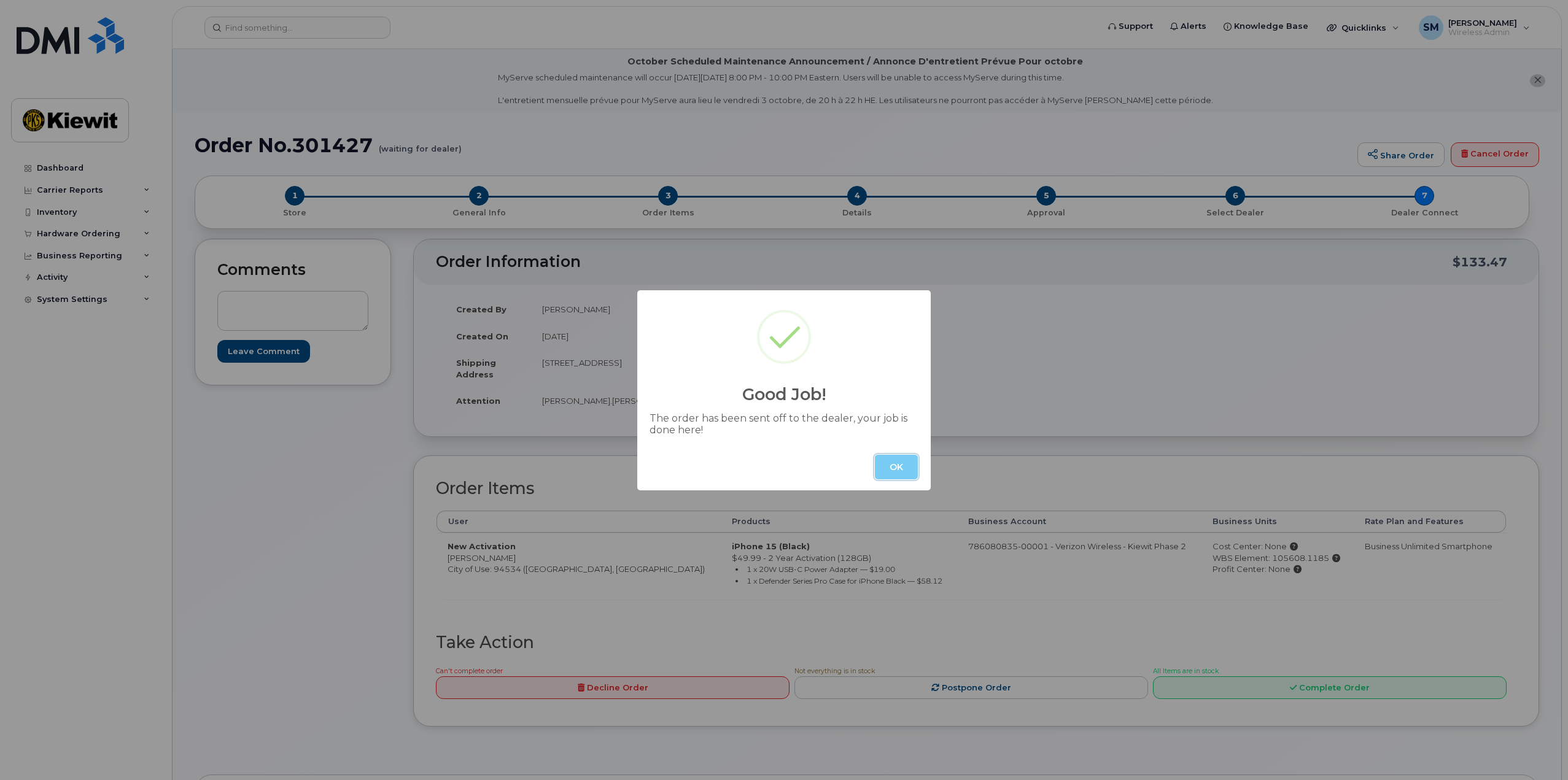
click at [896, 470] on button "OK" at bounding box center [896, 467] width 43 height 24
